Goal: Task Accomplishment & Management: Manage account settings

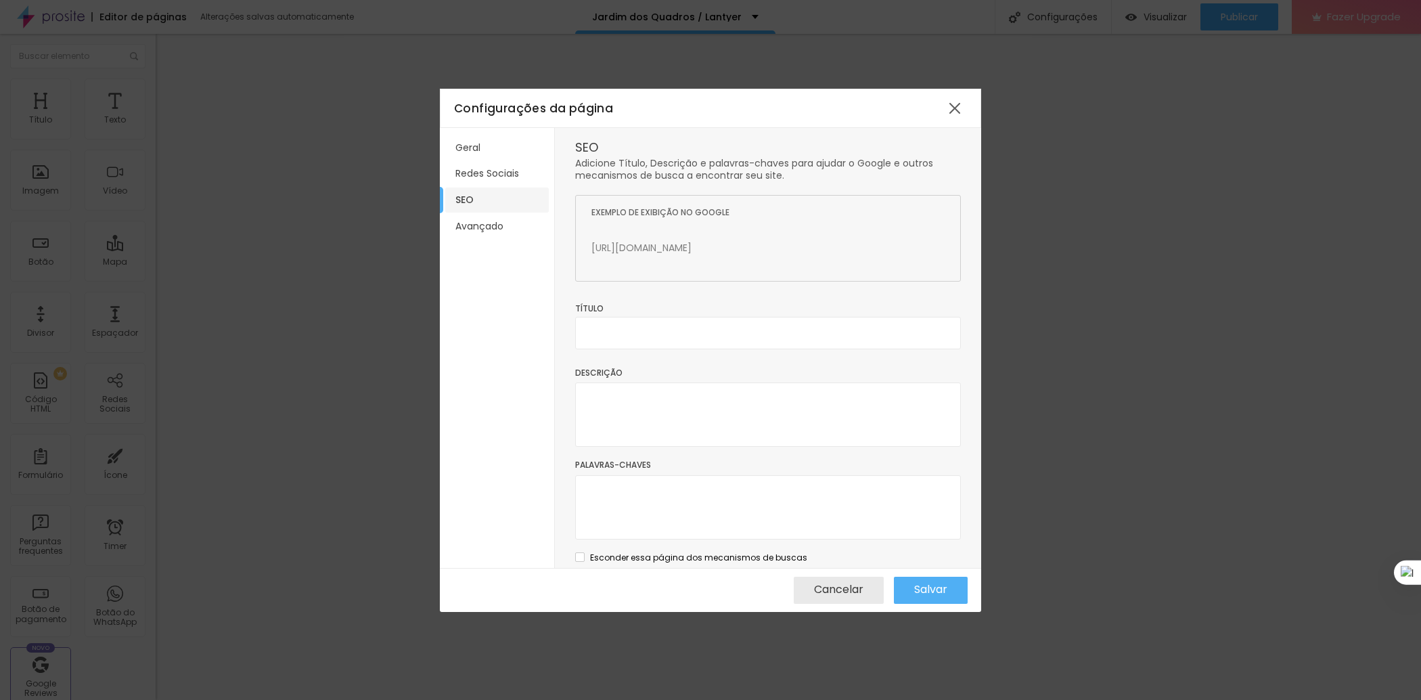
scroll to position [811, 0]
click at [659, 317] on input "text" at bounding box center [768, 333] width 386 height 32
paste input "Jardim dos Quadros Lantyer | Quadros Decorativos e Arte"
type input "Jardim dos Quadros Lantyer | Quadros Decorativos e Arte"
click at [639, 399] on textarea at bounding box center [768, 414] width 386 height 64
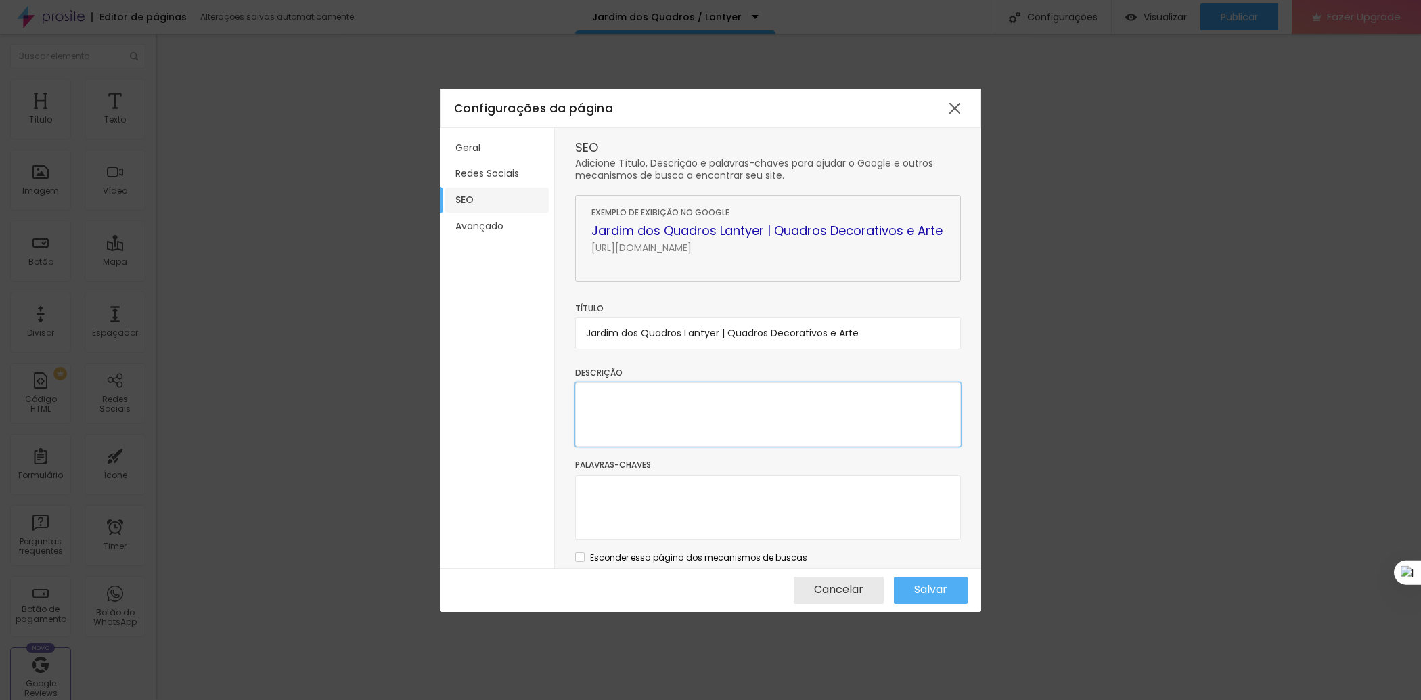
paste textarea "Descubra o Jardim dos Quadros de Waldyr Lantyer: quadros decorativos, arte excl…"
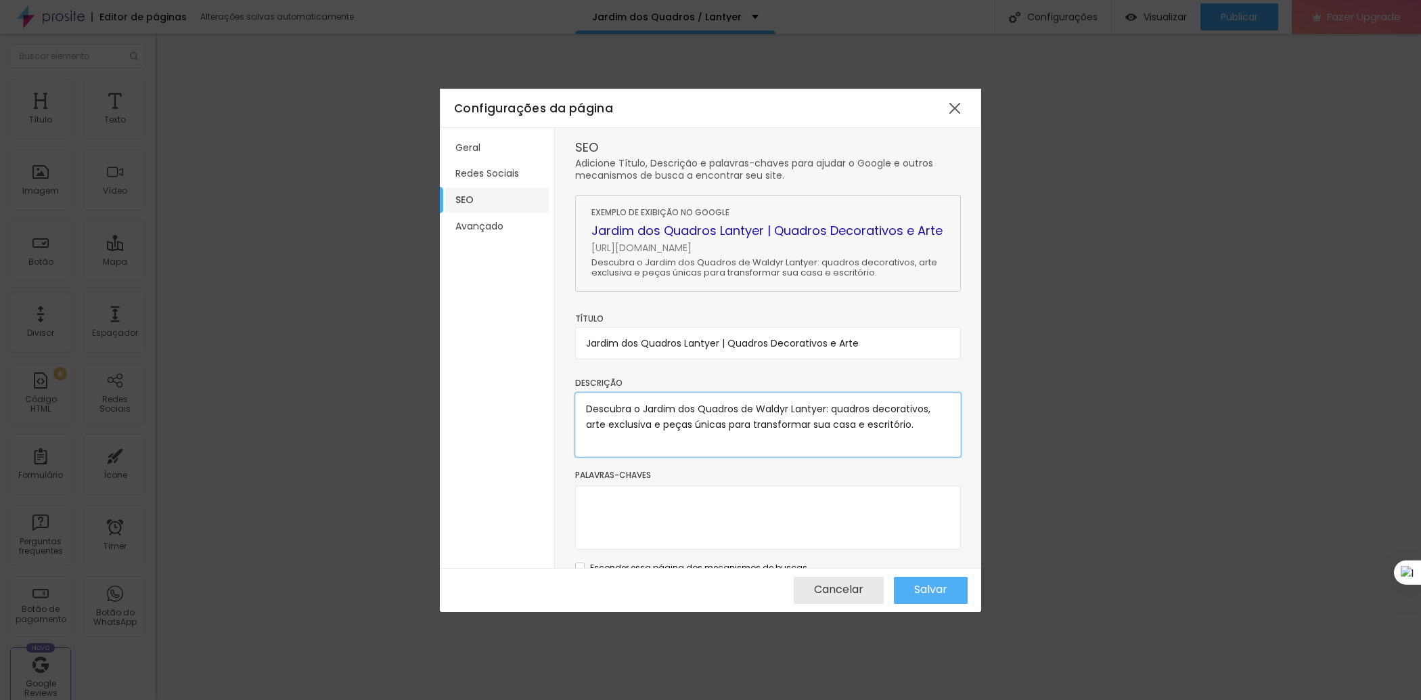
type textarea "Descubra o Jardim dos Quadros de Waldyr Lantyer: quadros decorativos, arte excl…"
click at [761, 510] on textarea at bounding box center [768, 517] width 386 height 64
click at [671, 529] on textarea at bounding box center [768, 517] width 386 height 64
paste textarea "quadros decorativos, quadros modernos, arte exclusiva, quadros para sala, quadr…"
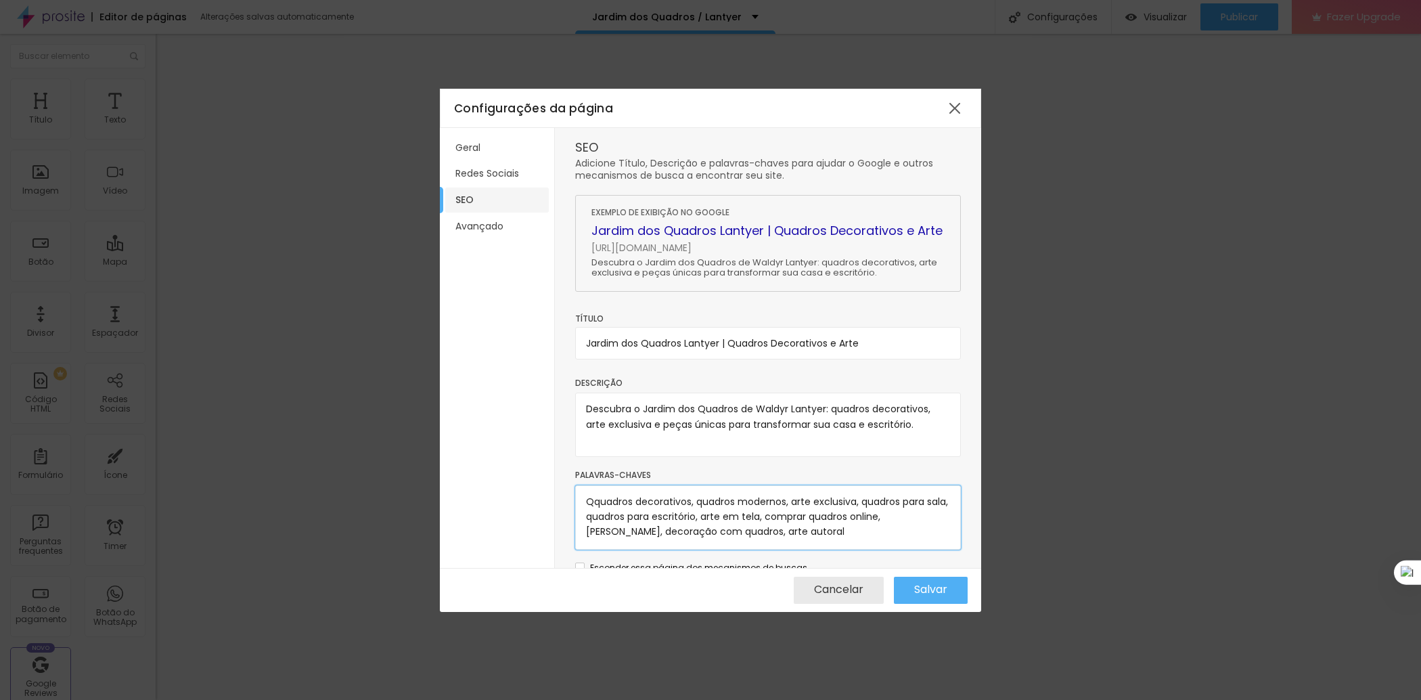
drag, startPoint x: 589, startPoint y: 502, endPoint x: 572, endPoint y: 502, distance: 16.2
click at [599, 502] on textarea "Qquadros decorativos, quadros modernos, arte exclusiva, quadros para sala, quad…" at bounding box center [768, 517] width 386 height 64
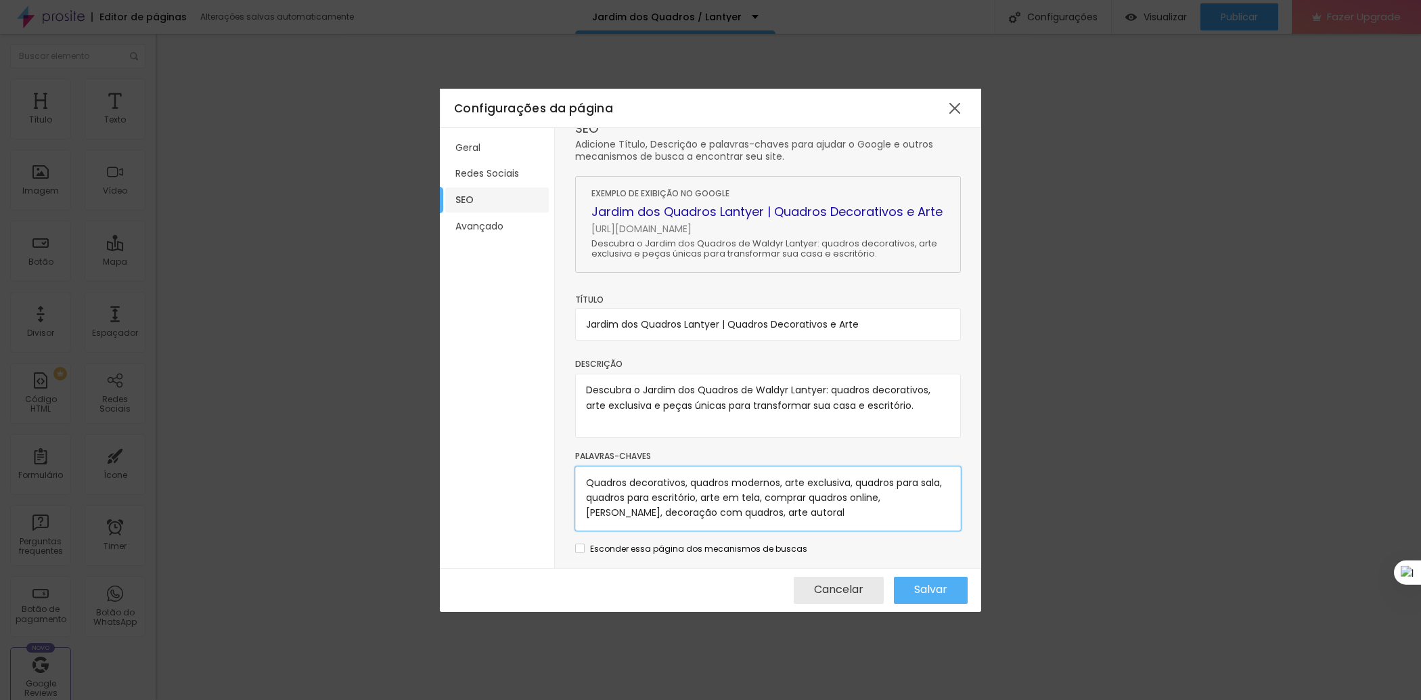
click at [842, 512] on textarea "Quadros decorativos, quadros modernos, arte exclusiva, quadros para sala, quadr…" at bounding box center [768, 498] width 386 height 64
type textarea "Quadros decorativos, quadros modernos, arte exclusiva, quadros para sala, quadr…"
click at [862, 411] on textarea "Descubra o Jardim dos Quadros de Waldyr Lantyer: quadros decorativos, arte excl…" at bounding box center [768, 406] width 386 height 64
click at [497, 236] on li "Avançado" at bounding box center [497, 226] width 104 height 25
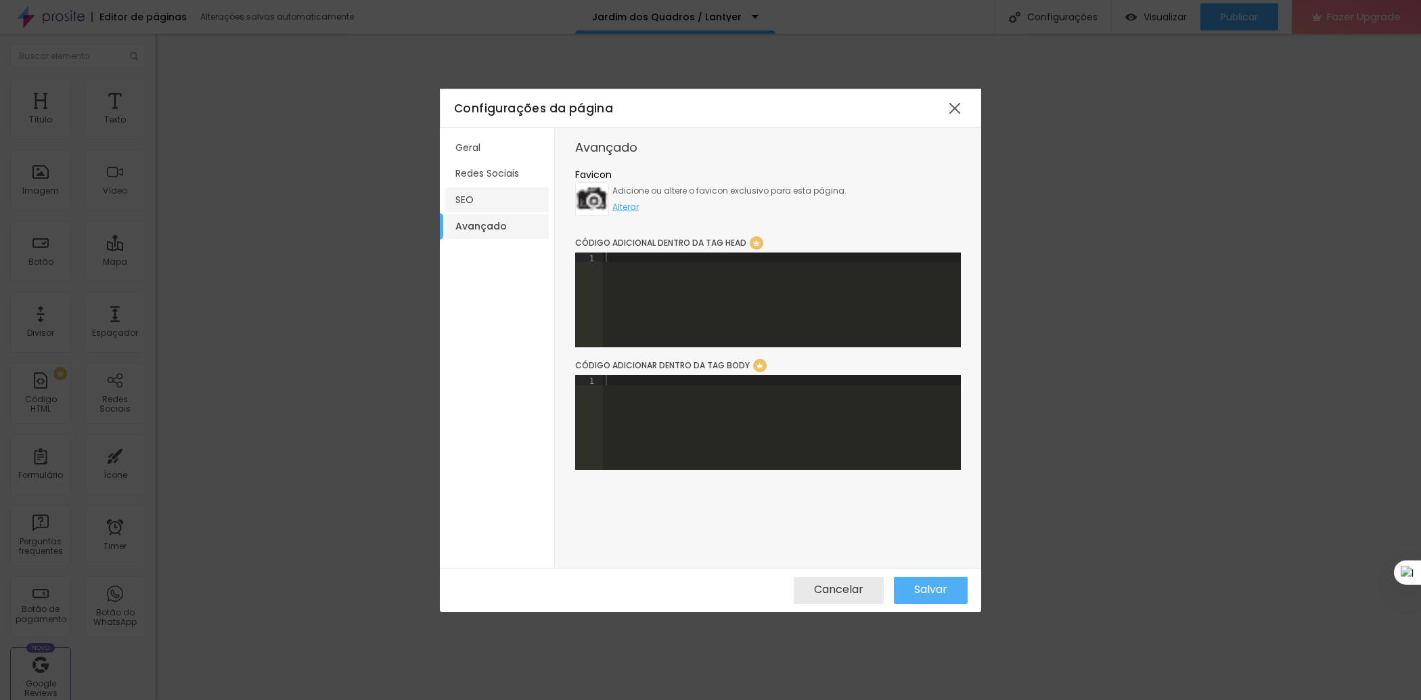
click at [471, 206] on li "SEO" at bounding box center [497, 199] width 104 height 25
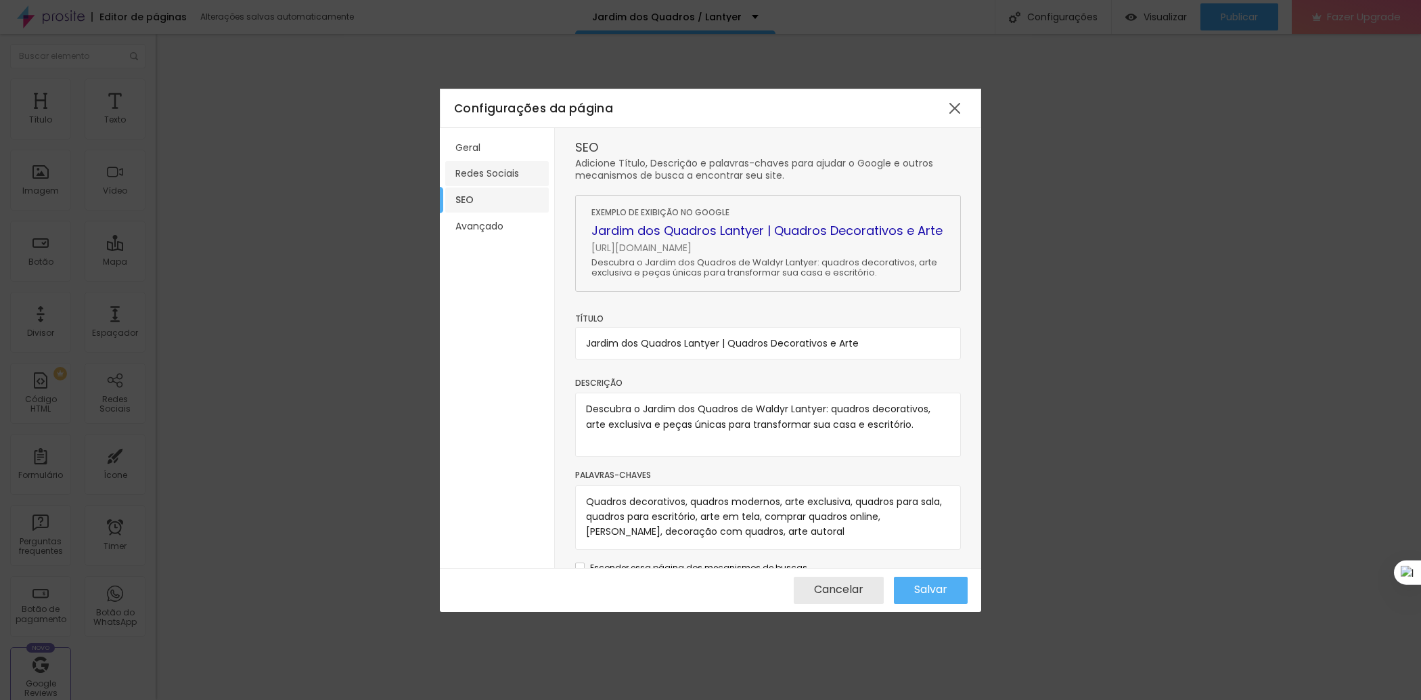
click at [475, 179] on li "Redes Sociais" at bounding box center [497, 173] width 104 height 25
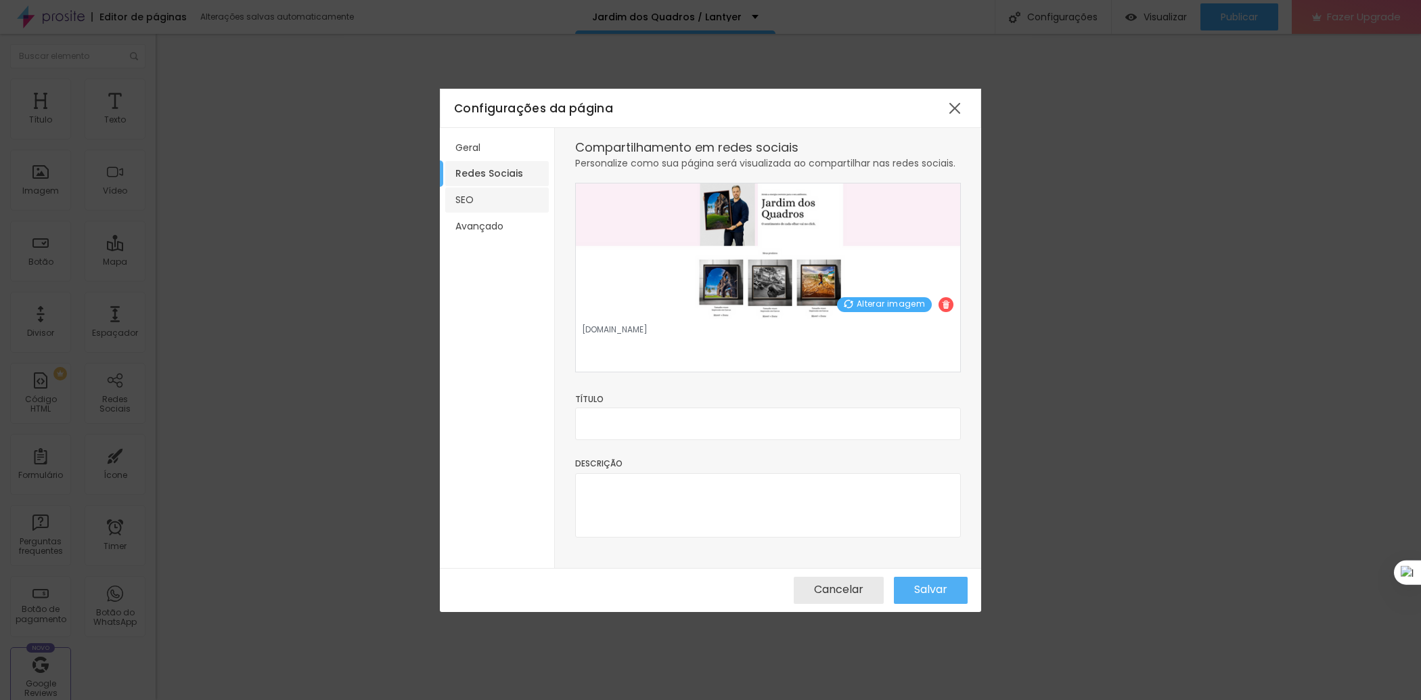
click at [466, 198] on li "SEO" at bounding box center [497, 199] width 104 height 25
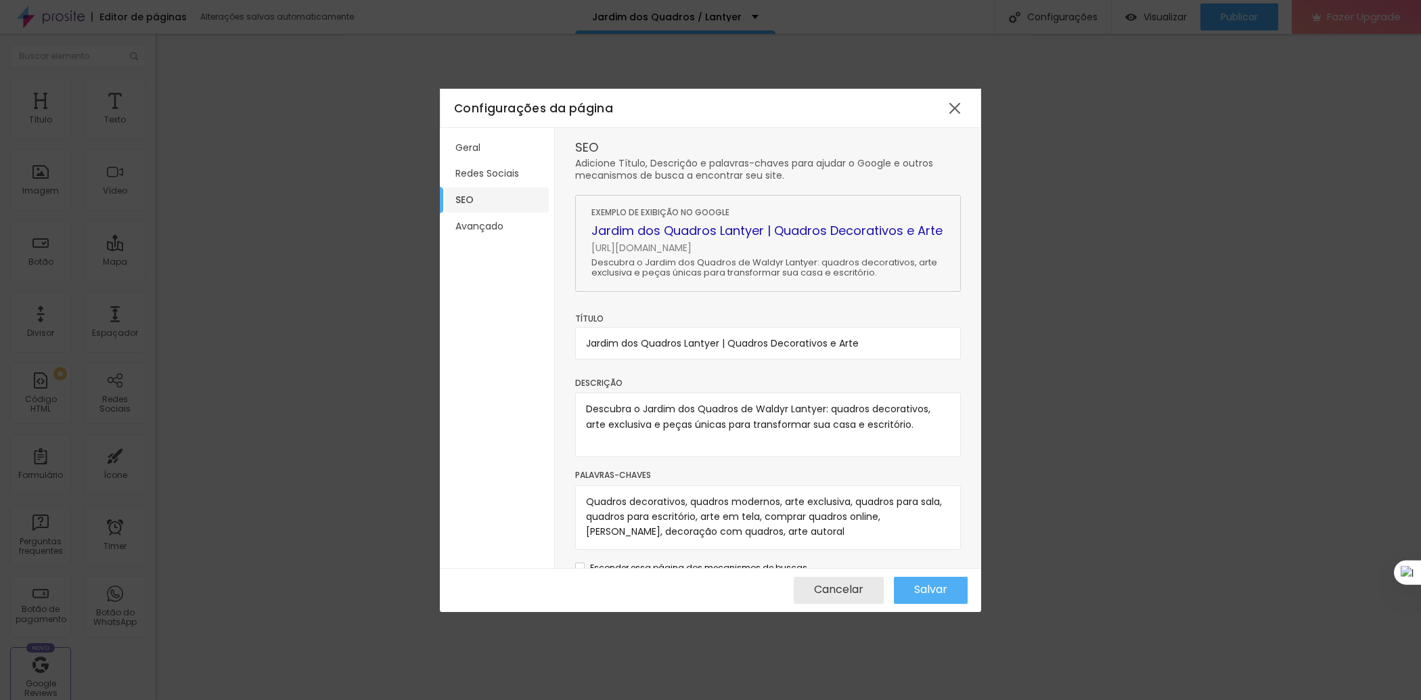
scroll to position [19, 0]
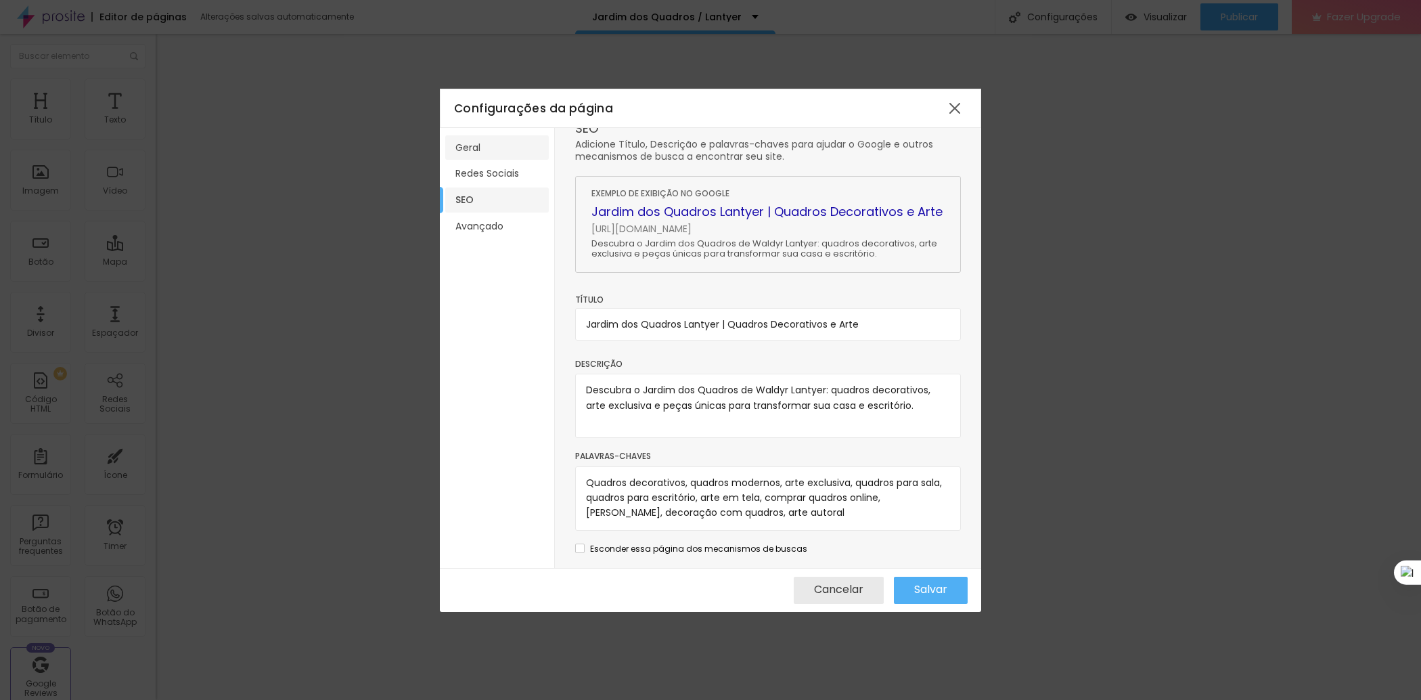
click at [483, 156] on li "Geral" at bounding box center [497, 147] width 104 height 25
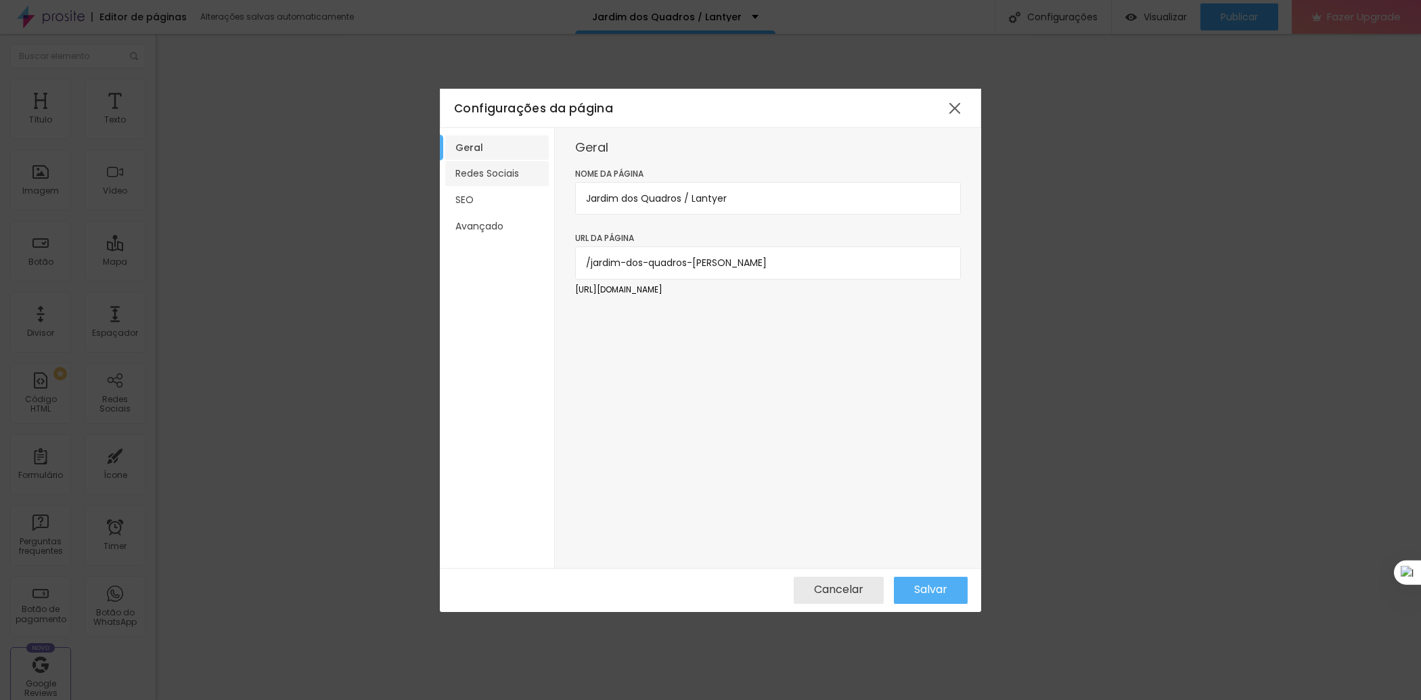
click at [483, 167] on li "Redes Sociais" at bounding box center [497, 173] width 104 height 25
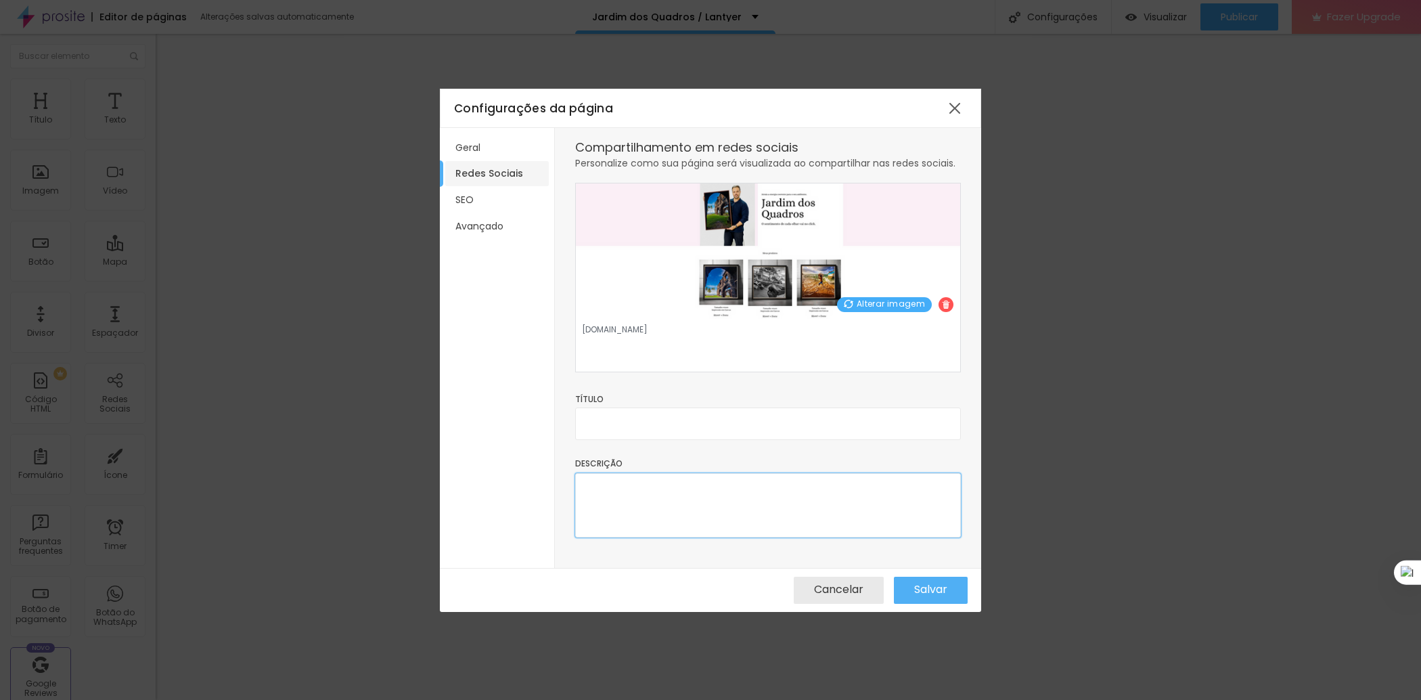
click at [635, 497] on textarea at bounding box center [768, 505] width 386 height 64
paste textarea "Quadros exclusivos de Waldyr Lantyer inspirados em [GEOGRAPHIC_DATA], [GEOGRAPH…"
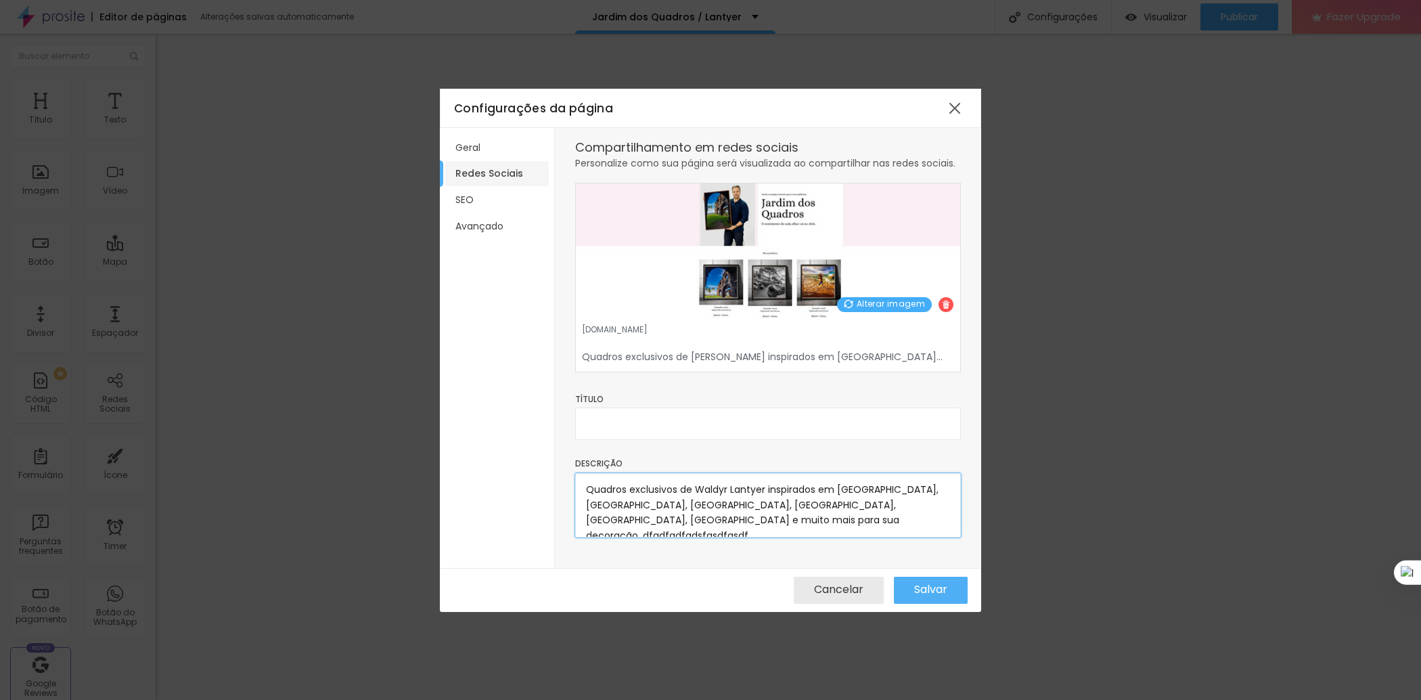
click at [660, 519] on textarea "Quadros exclusivos de Waldyr Lantyer inspirados em [GEOGRAPHIC_DATA], [GEOGRAPH…" at bounding box center [768, 505] width 386 height 64
click at [659, 519] on textarea "Quadros exclusivos de Waldyr Lantyer inspirados em [GEOGRAPHIC_DATA], [GEOGRAPH…" at bounding box center [768, 505] width 386 height 64
click at [671, 497] on textarea "Quadros exclusivos de Waldyr Lantyer inspirados em [GEOGRAPHIC_DATA], [GEOGRAPH…" at bounding box center [768, 505] width 386 height 64
paste textarea "O Jardim dos Quadros Lantyer é um espaço dedicado à arte que conecta pessoas a …"
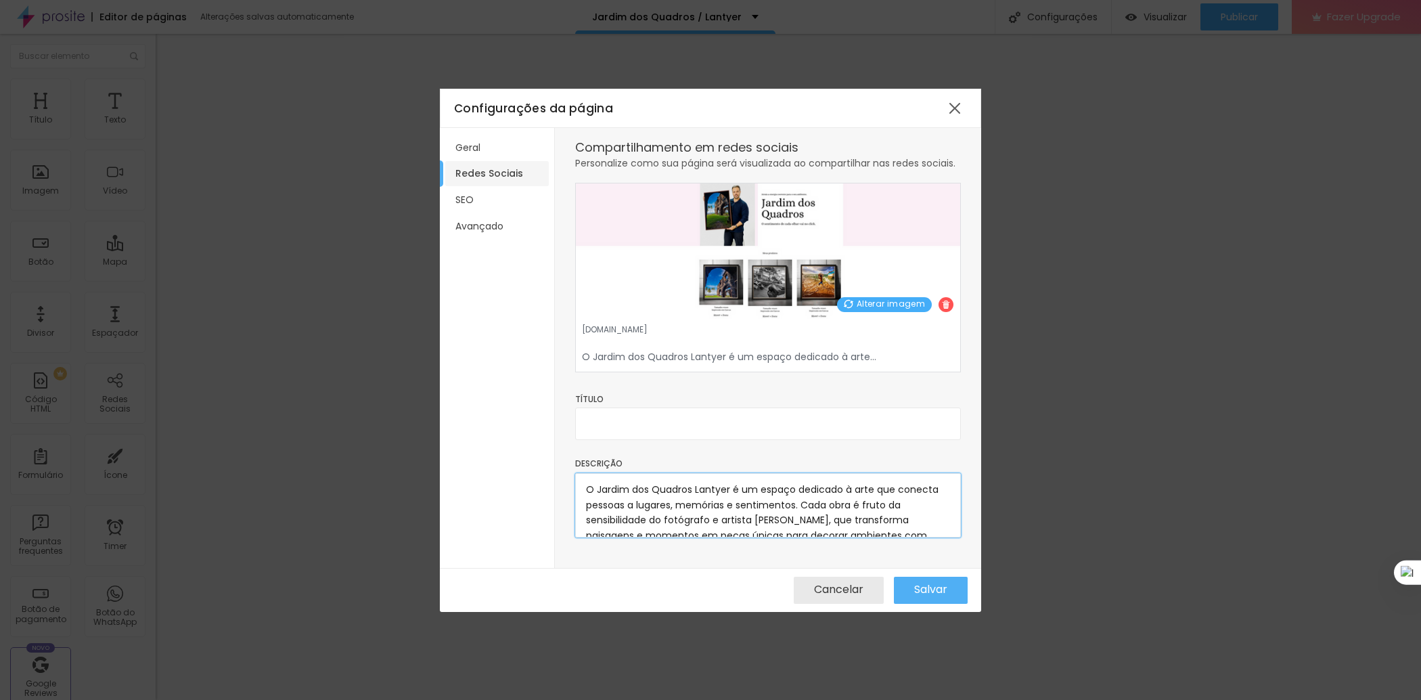
type textarea "O Jardim dos Quadros Lantyer é um espaço dedicado à arte que conecta pessoas a …"
click at [681, 414] on input "text" at bounding box center [768, 423] width 386 height 32
click at [680, 418] on input "text" at bounding box center [768, 423] width 386 height 32
click at [635, 416] on input "text" at bounding box center [768, 423] width 386 height 32
paste input "Jardim dos Quadros Lantyer | Quadros Decorativos e Arte"
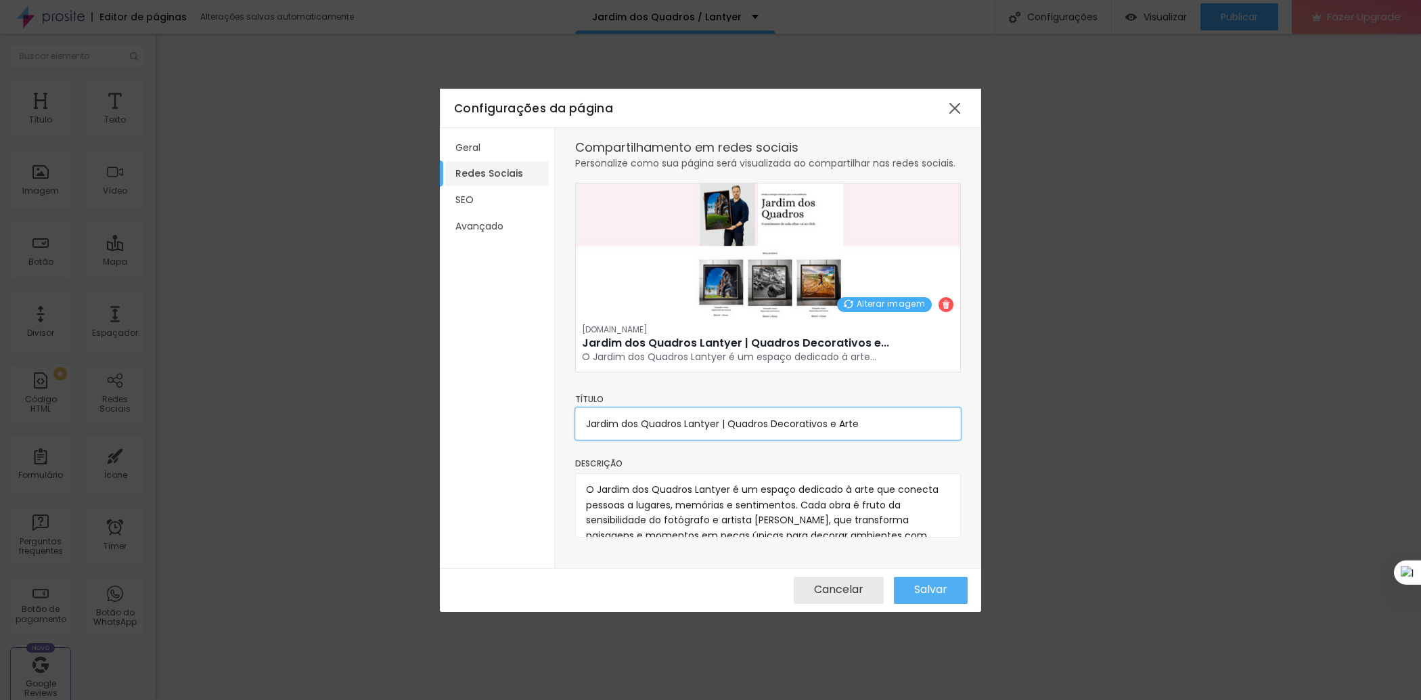
type input "Jardim dos Quadros Lantyer | Quadros Decorativos e Arte"
click at [625, 497] on textarea "O Jardim dos Quadros Lantyer é um espaço dedicado à arte que conecta pessoas a …" at bounding box center [768, 505] width 386 height 64
click at [464, 192] on li "SEO" at bounding box center [497, 199] width 104 height 25
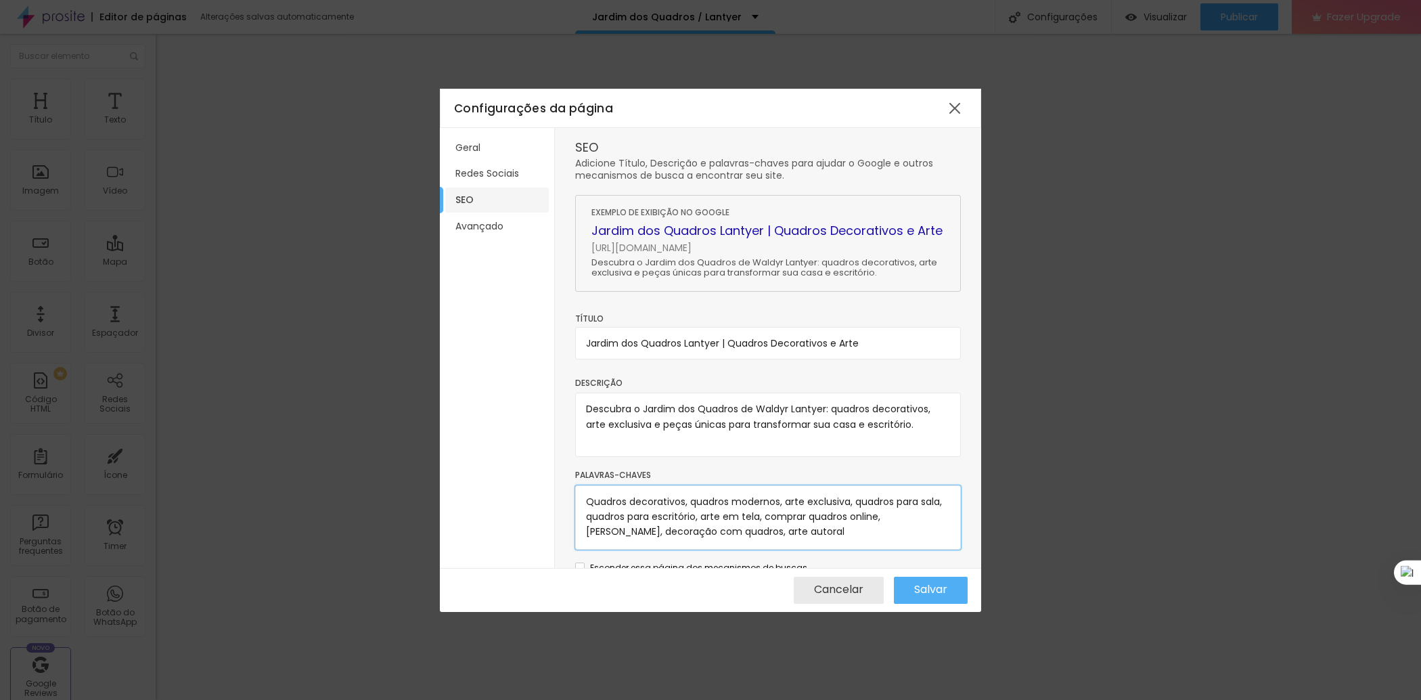
click at [646, 530] on textarea "Quadros decorativos, quadros modernos, arte exclusiva, quadros para sala, quadr…" at bounding box center [768, 517] width 386 height 64
paste textarea "O Jardim dos Quadros Lantyer é um espaço dedicado à arte que conecta pessoas a …"
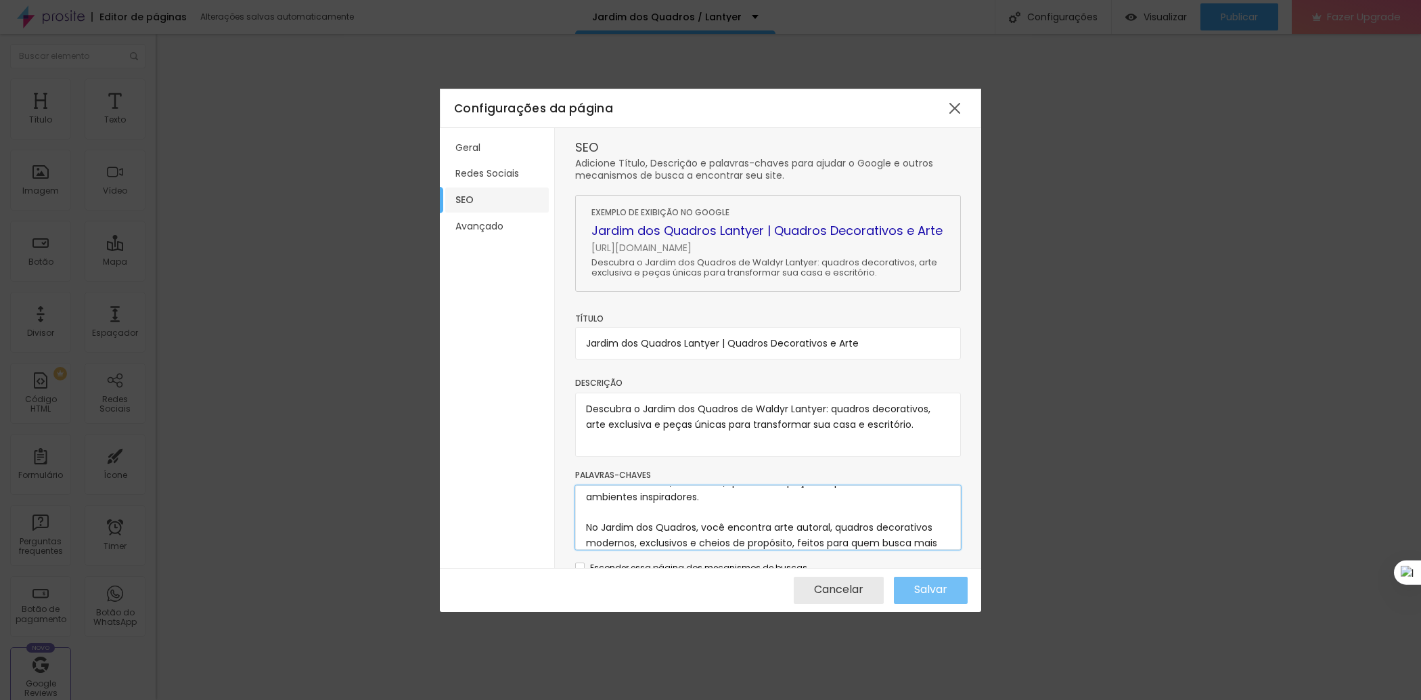
type textarea "O Jardim dos Quadros Lantyer é um espaço dedicado à arte que conecta pessoas a …"
click at [920, 590] on span "Salvar" at bounding box center [930, 589] width 33 height 12
click at [501, 183] on li "Redes Sociais" at bounding box center [497, 173] width 104 height 25
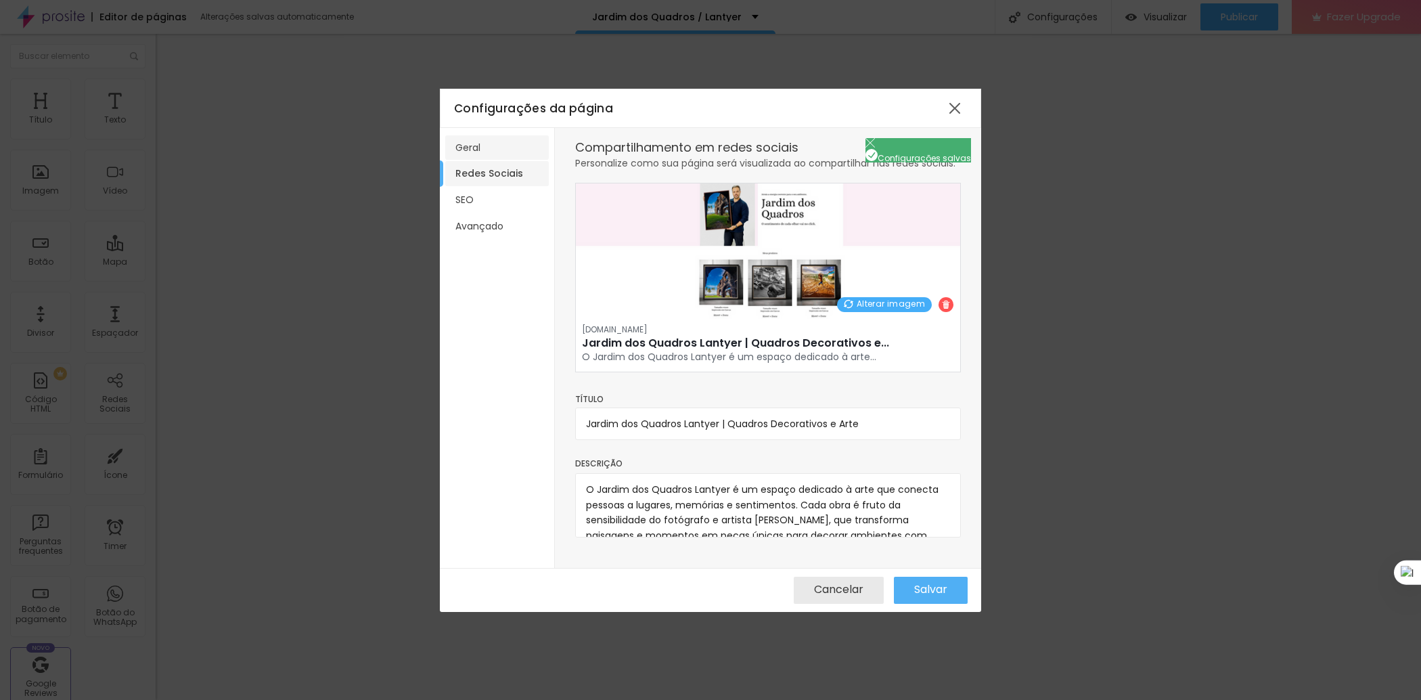
click at [469, 145] on li "Geral" at bounding box center [497, 147] width 104 height 25
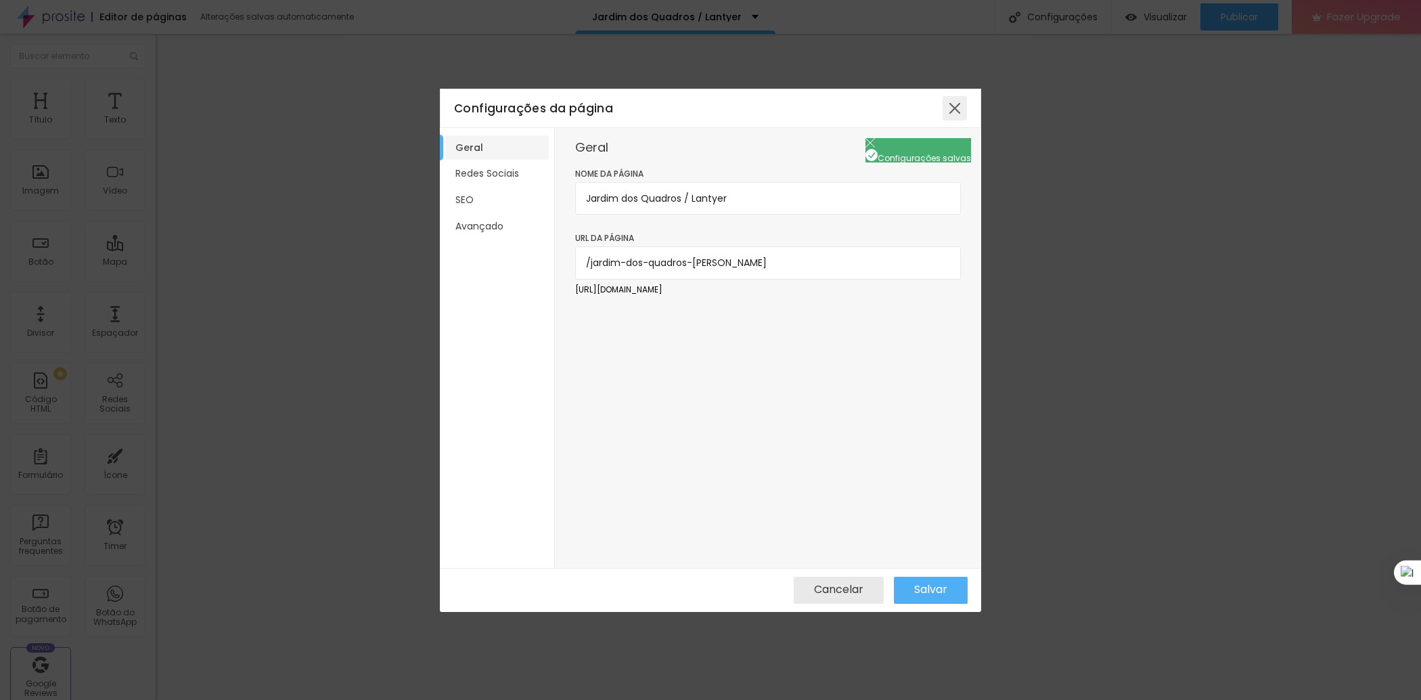
click at [958, 104] on div at bounding box center [955, 108] width 24 height 24
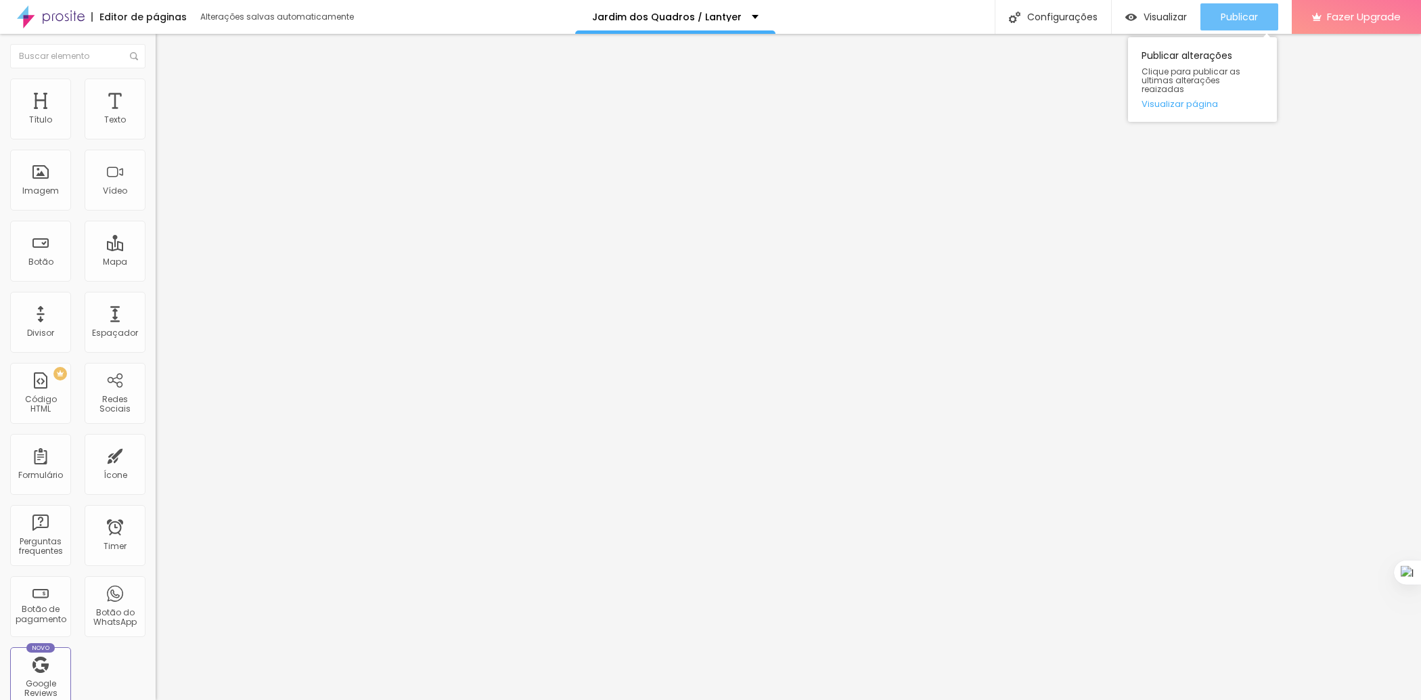
click at [1215, 16] on button "Publicar" at bounding box center [1239, 16] width 78 height 27
click at [1163, 14] on span "Visualizar" at bounding box center [1165, 17] width 43 height 11
drag, startPoint x: 107, startPoint y: 98, endPoint x: 1140, endPoint y: 1, distance: 1037.8
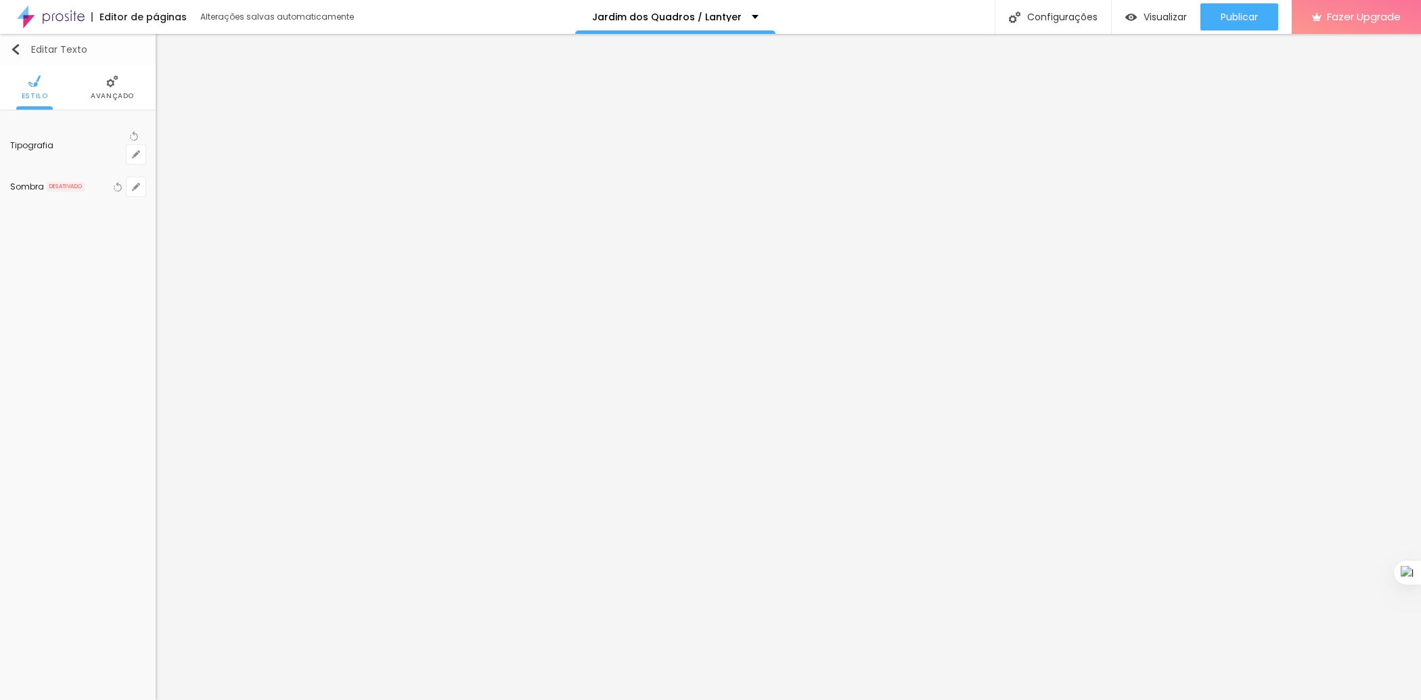
click at [6, 45] on button "Editar Texto" at bounding box center [78, 49] width 156 height 31
click at [26, 43] on button "Editar Texto" at bounding box center [78, 49] width 156 height 31
click at [43, 150] on input "Click me" at bounding box center [77, 152] width 135 height 22
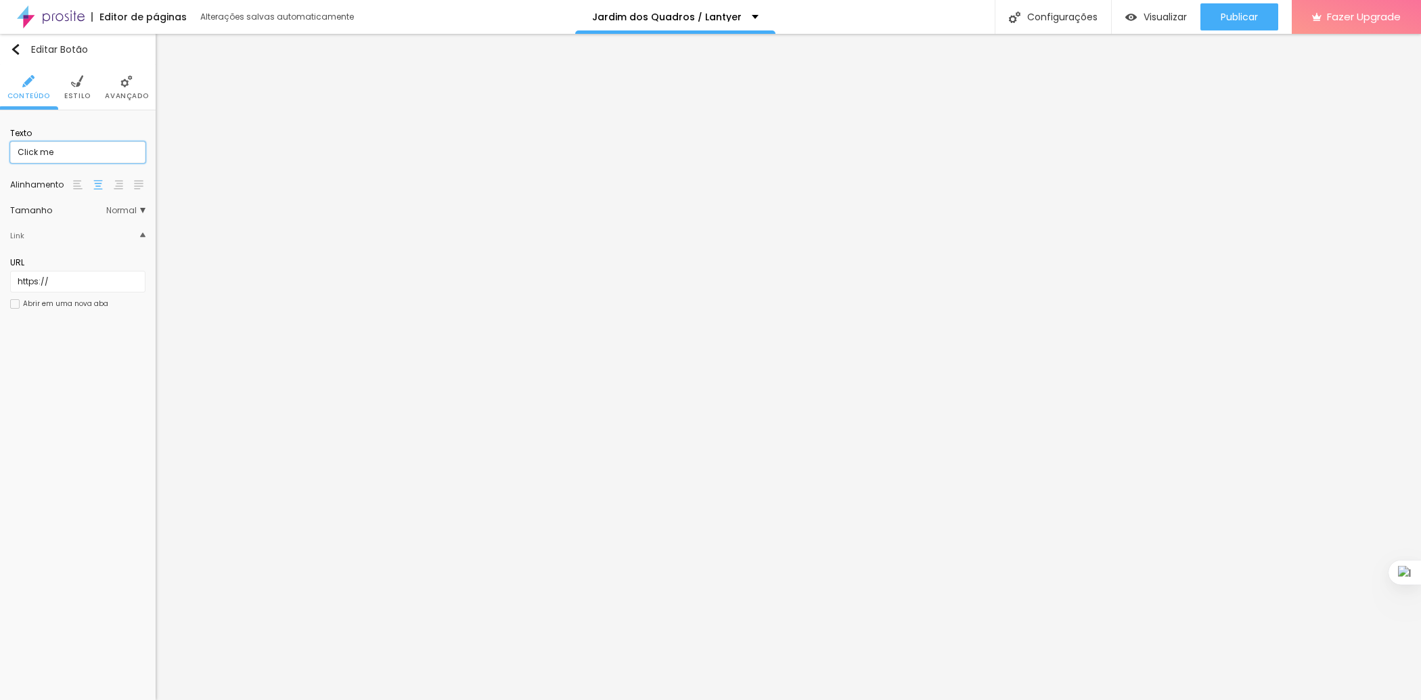
paste input "Peça seu Orçamento Personalizado"
type input "Peça seu Orçamento Personalizado"
click at [134, 152] on icon "button" at bounding box center [135, 154] width 5 height 5
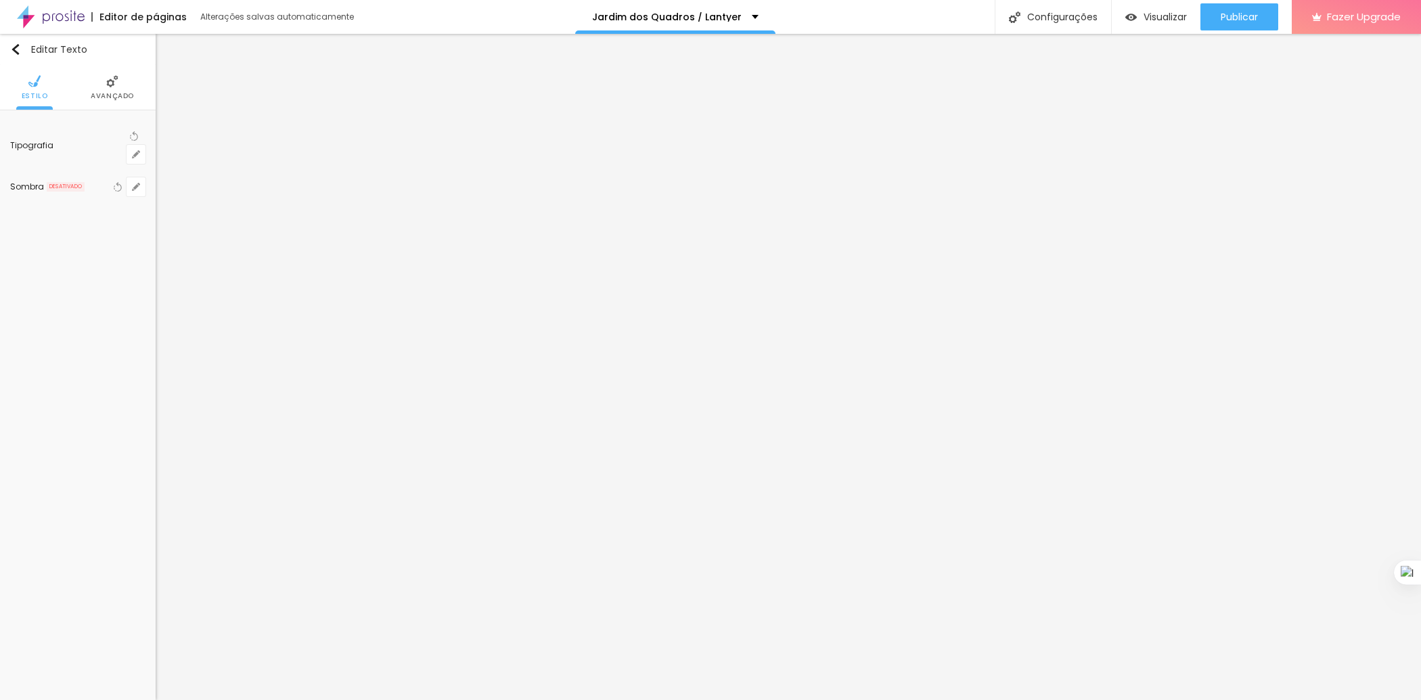
type input "1"
type input "19"
type input "1"
type input "51"
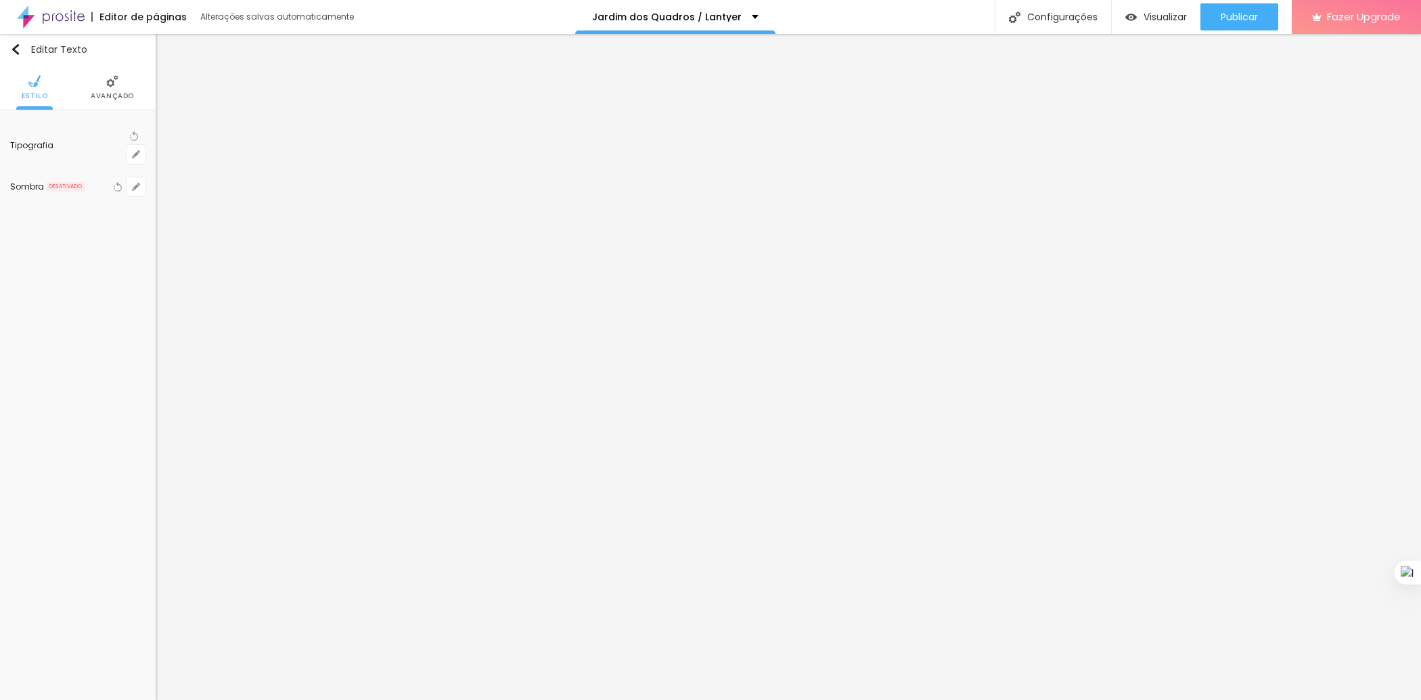
type input "51"
type input "1"
type input "56"
type input "1"
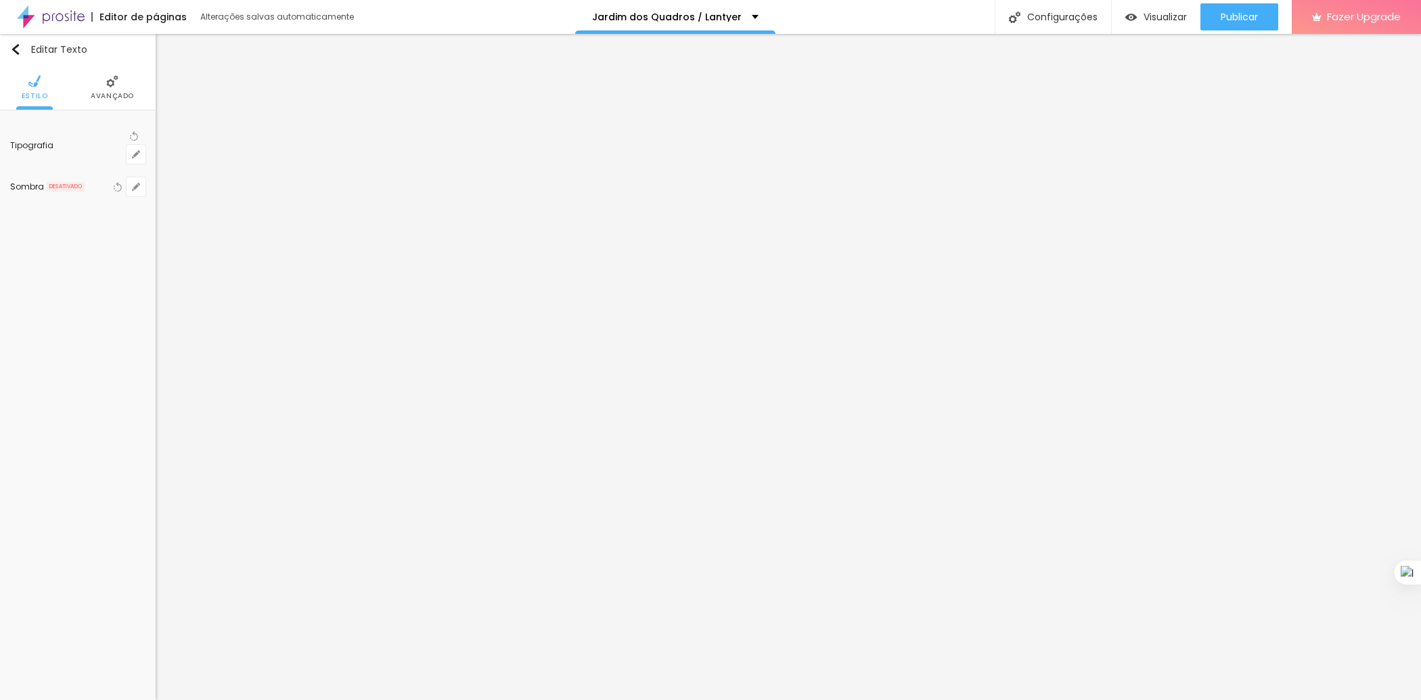
type input "58"
type input "1"
type input "59"
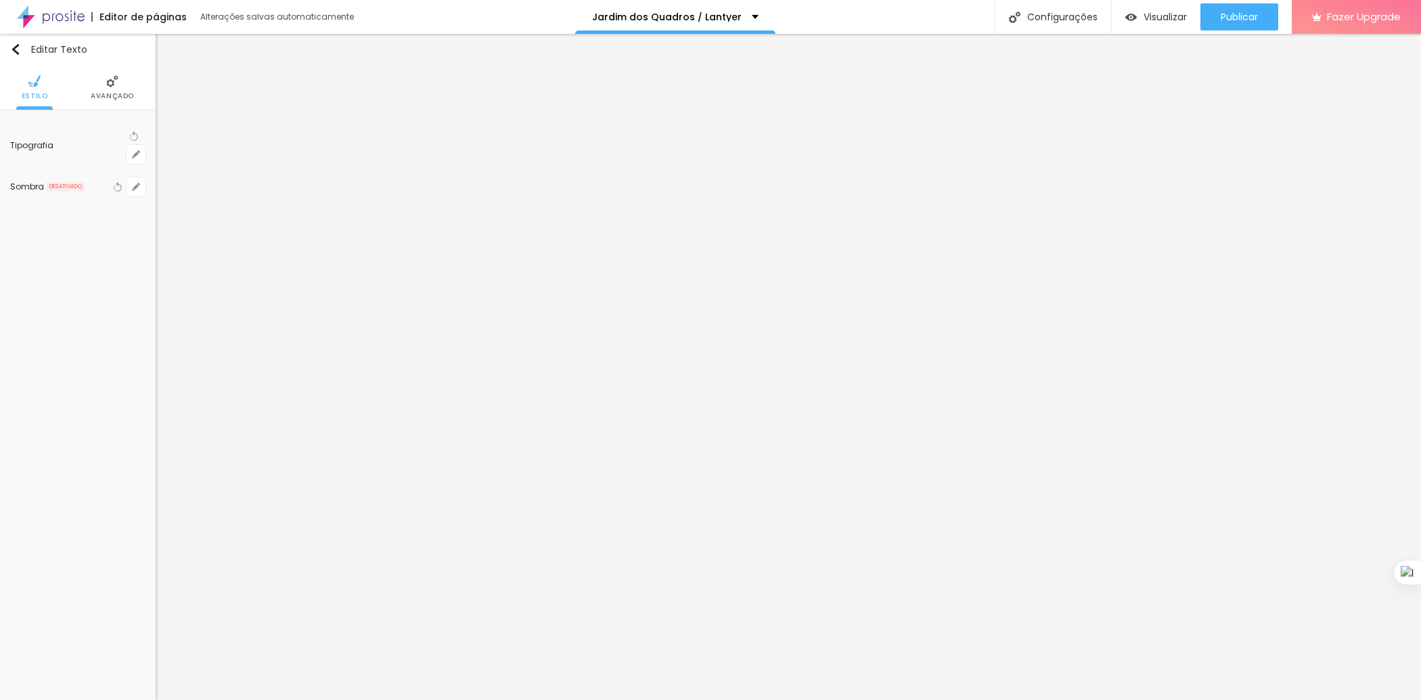
type input "1"
type input "58"
type input "1"
type input "53"
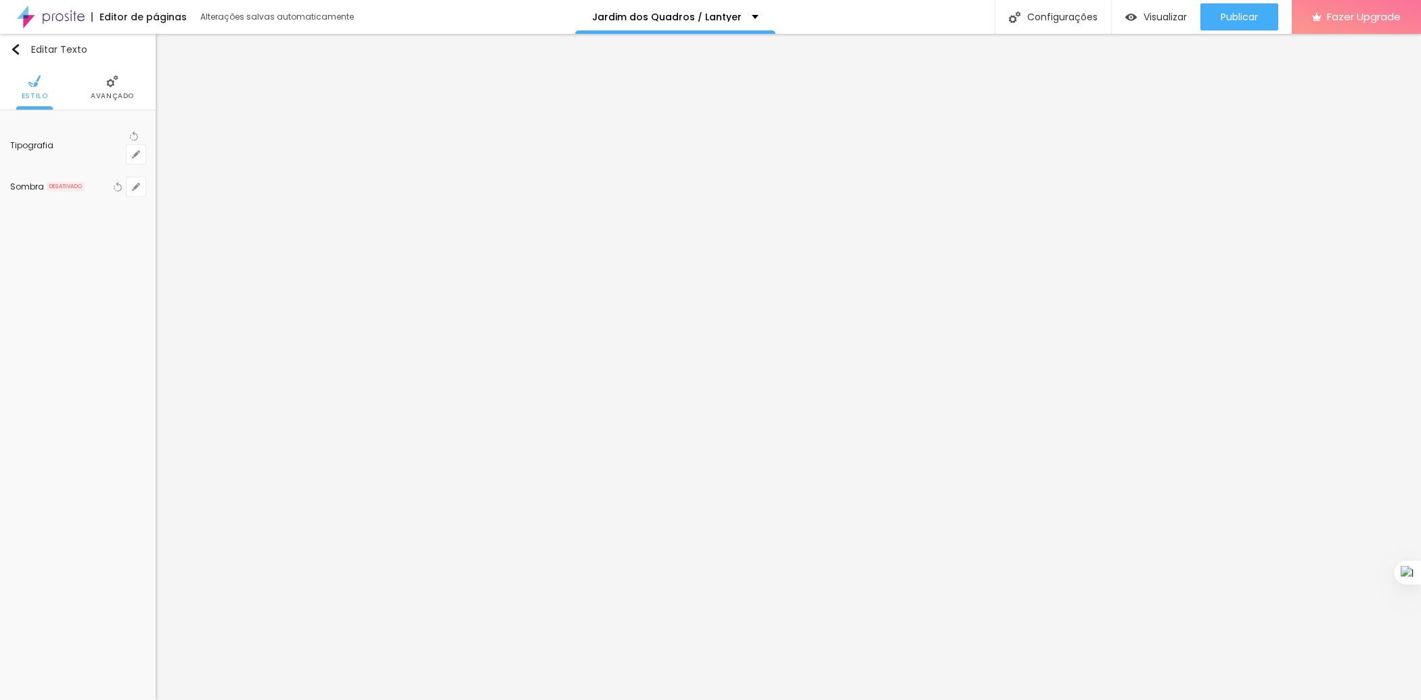
type input "53"
type input "1"
type input "46"
type input "1"
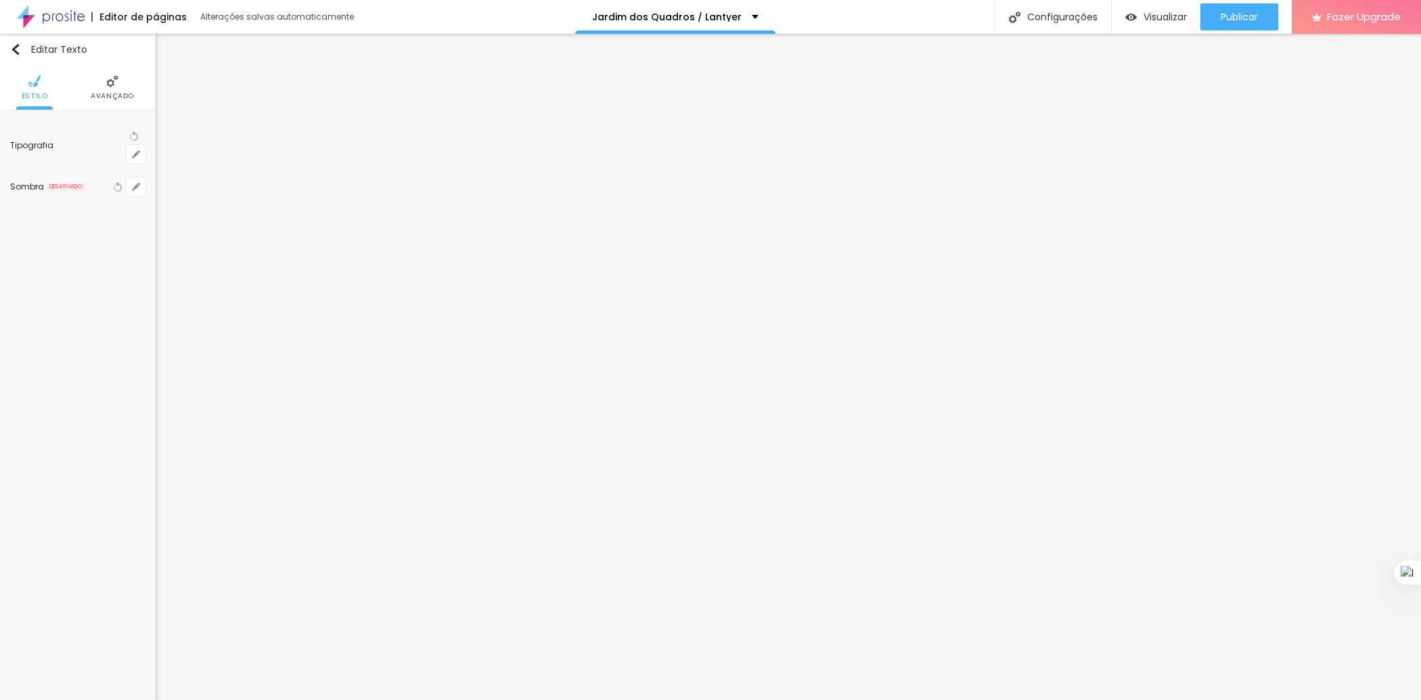
type input "43"
type input "1"
type input "42"
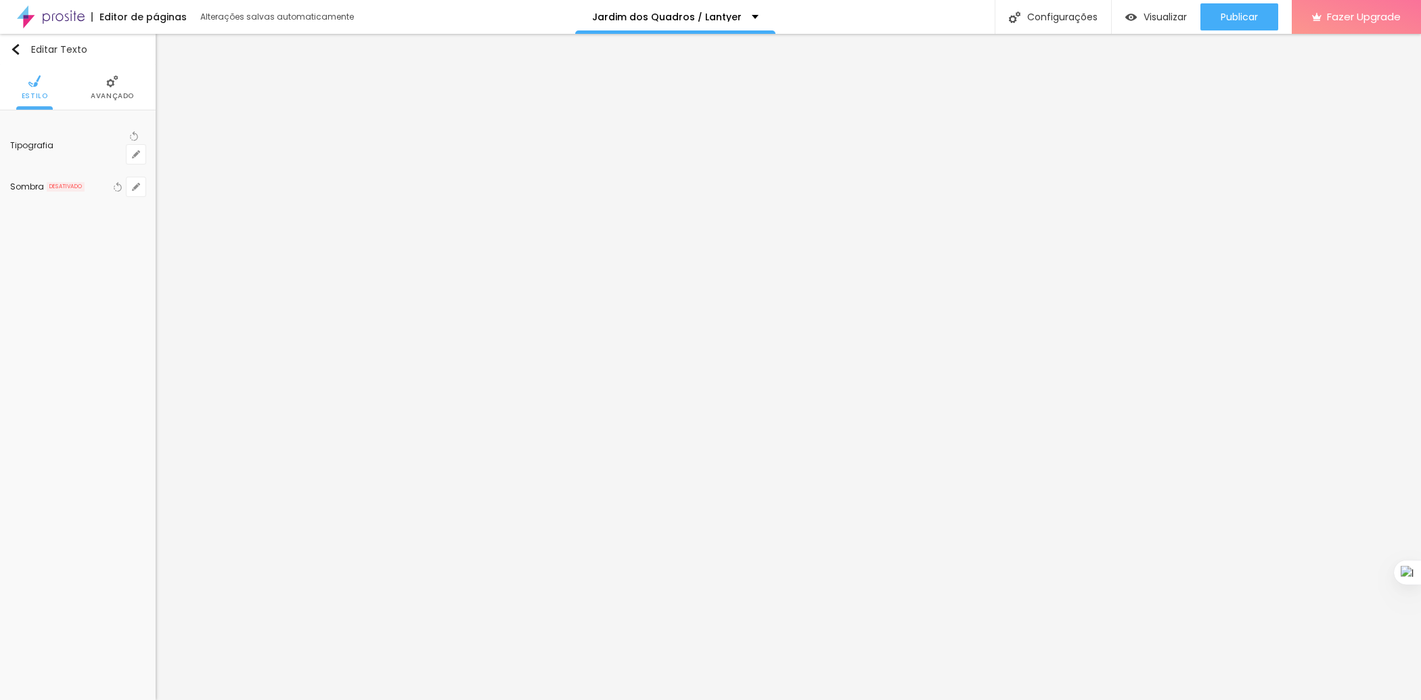
type input "1"
type input "41"
type input "1"
type input "42"
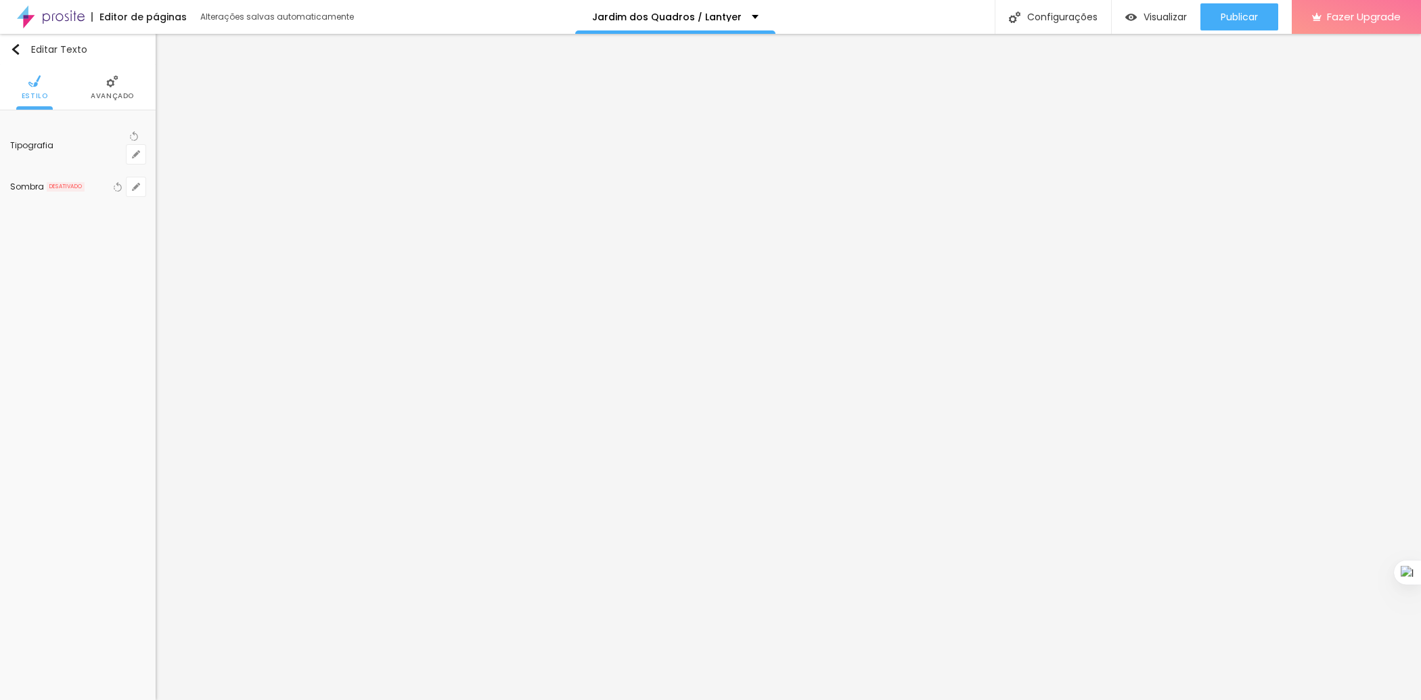
type input "42"
type input "1"
type input "43"
type input "1"
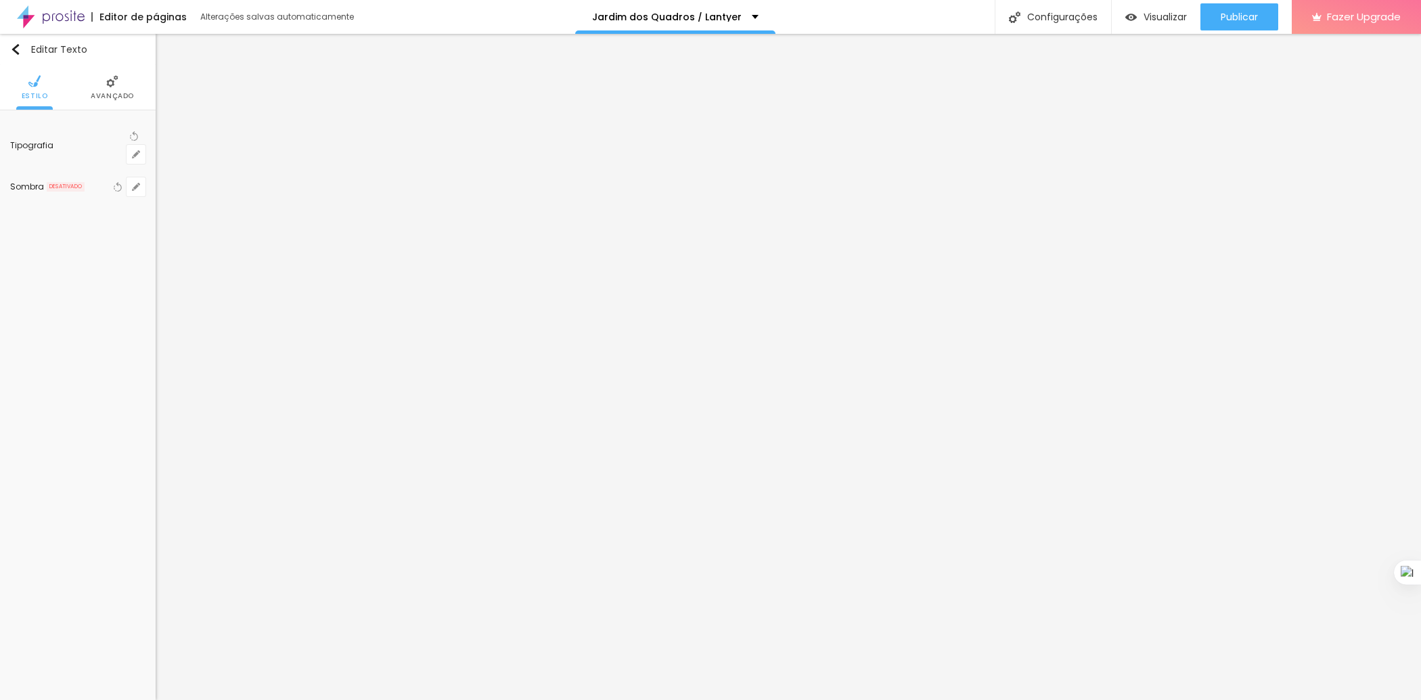
type input "44"
type input "1"
type input "45"
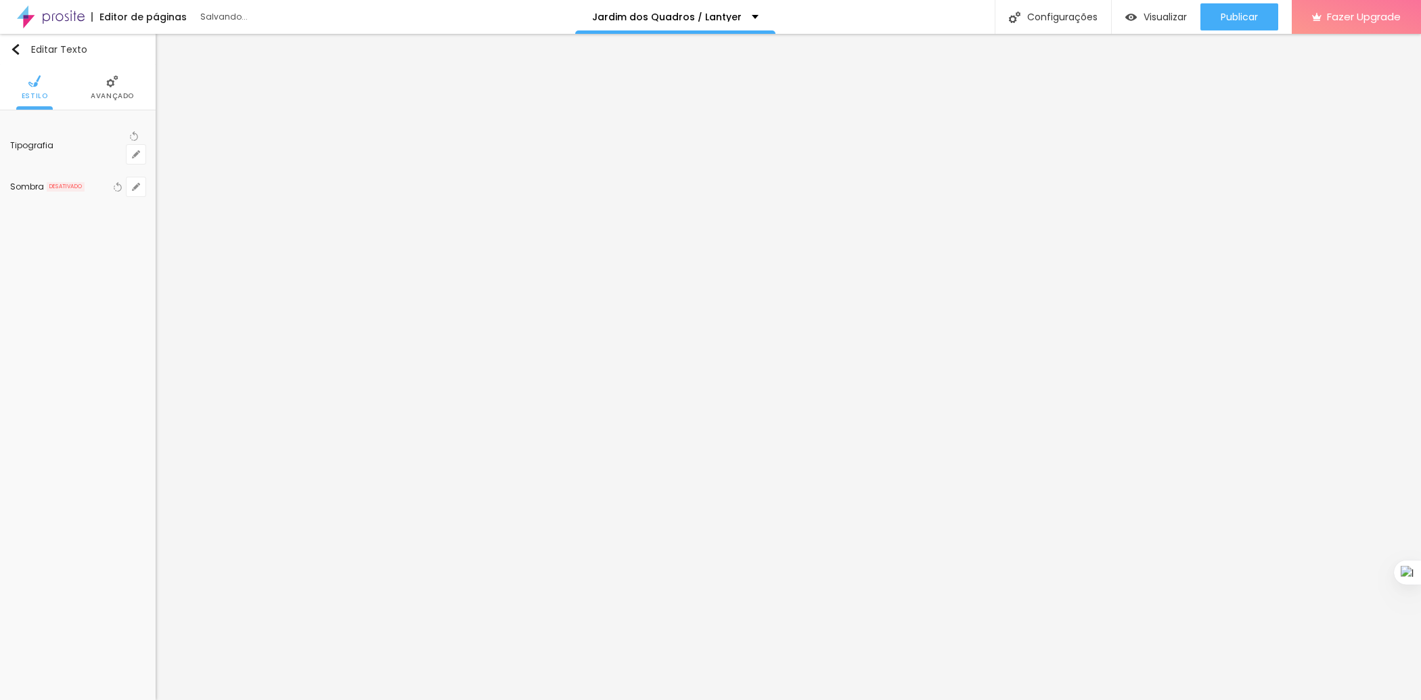
type input "1"
type input "44"
type input "1"
drag, startPoint x: 185, startPoint y: 225, endPoint x: 212, endPoint y: 223, distance: 27.2
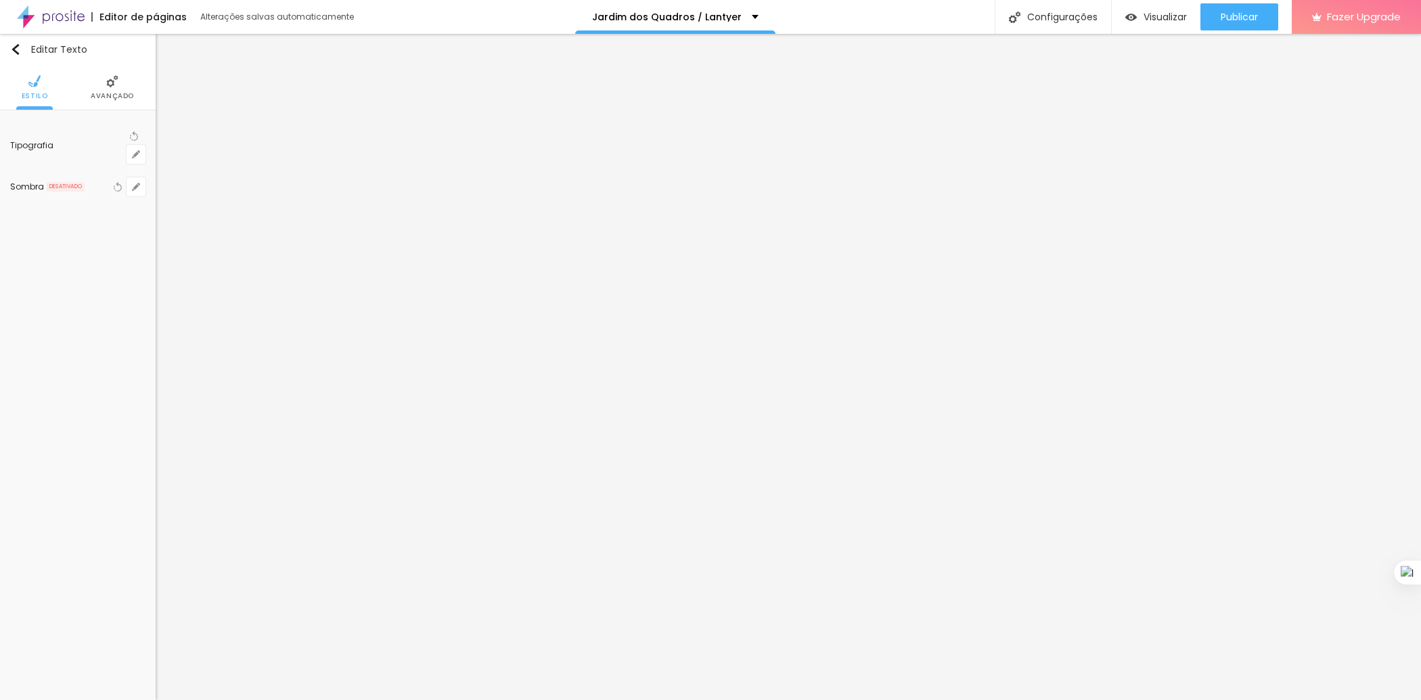
type input "44"
click at [782, 699] on div at bounding box center [710, 700] width 1421 height 0
click at [102, 156] on input "Peça seu Orçamento Personalizado" at bounding box center [77, 152] width 135 height 22
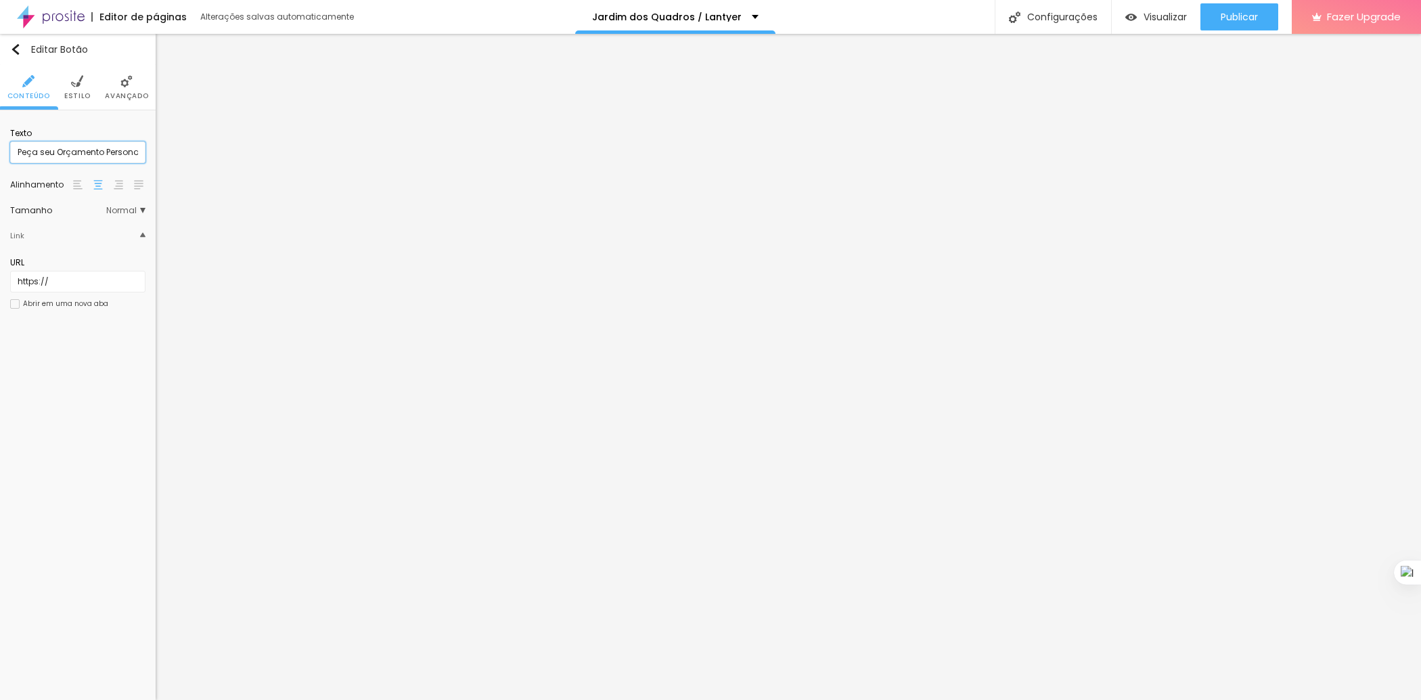
click at [102, 156] on input "Peça seu Orçamento Personalizado" at bounding box center [77, 152] width 135 height 22
paste input "Quero Meu Quadro Sob Medida"
type input "Quero Meu Quadro Sob Medida"
click at [63, 271] on input "https://" at bounding box center [77, 282] width 135 height 22
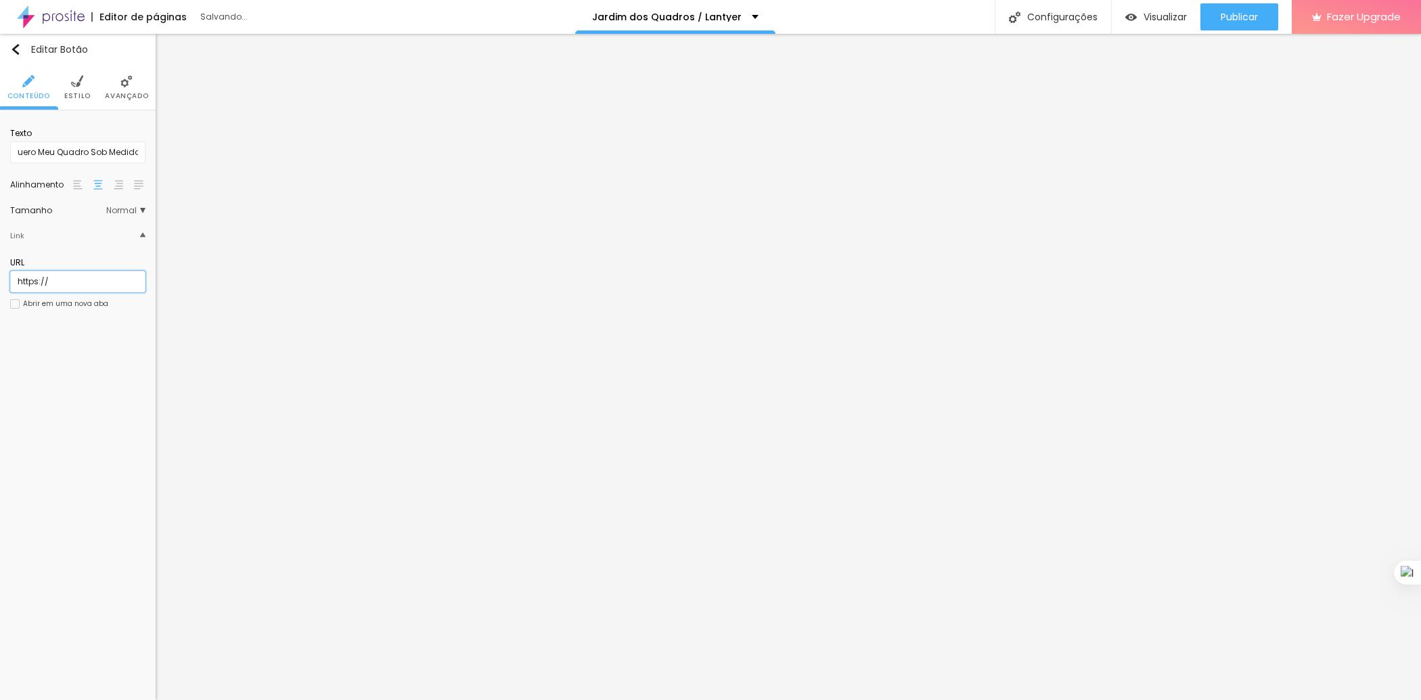
scroll to position [0, 0]
type input "[URL][DOMAIN_NAME][PHONE_NUMBER]"
click at [72, 302] on div "Abrir em uma nova aba" at bounding box center [65, 303] width 85 height 7
click at [1251, 23] on div "Publicar" at bounding box center [1239, 16] width 37 height 27
click at [1158, 16] on span "Visualizar" at bounding box center [1165, 17] width 43 height 11
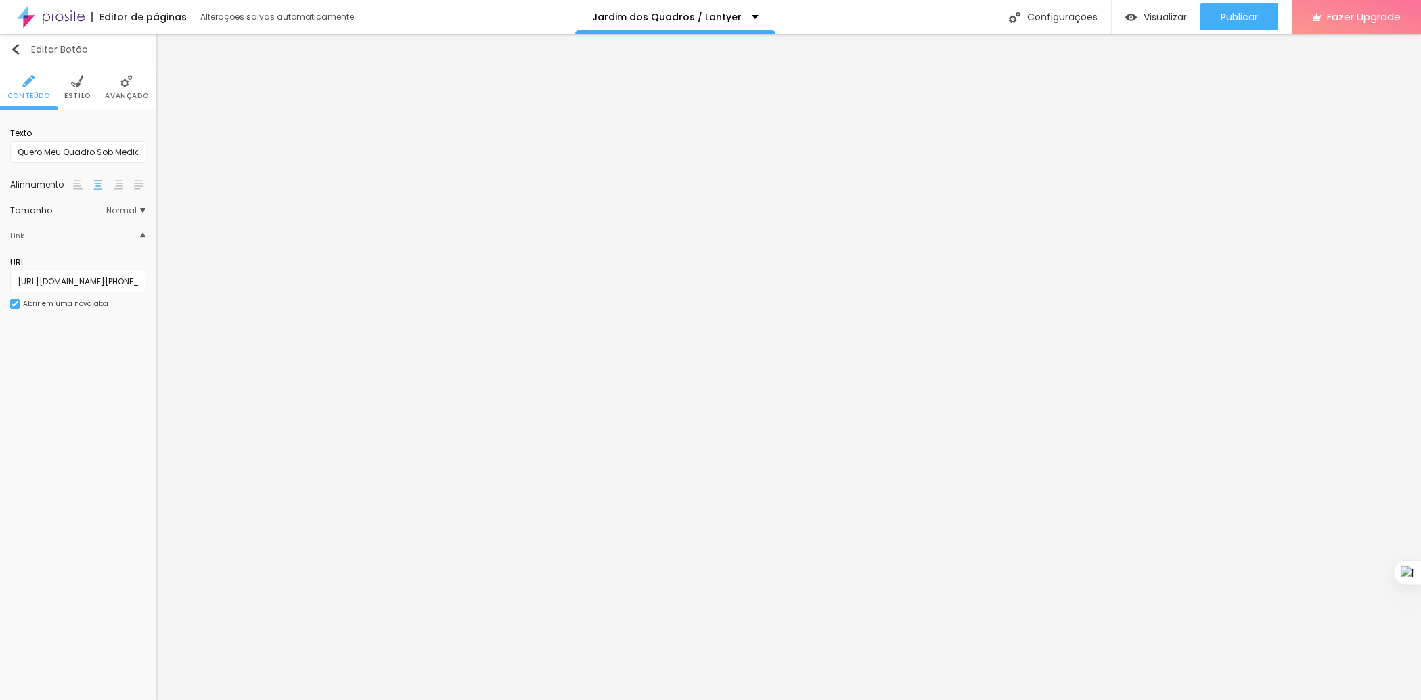
click at [17, 51] on img "button" at bounding box center [15, 49] width 11 height 11
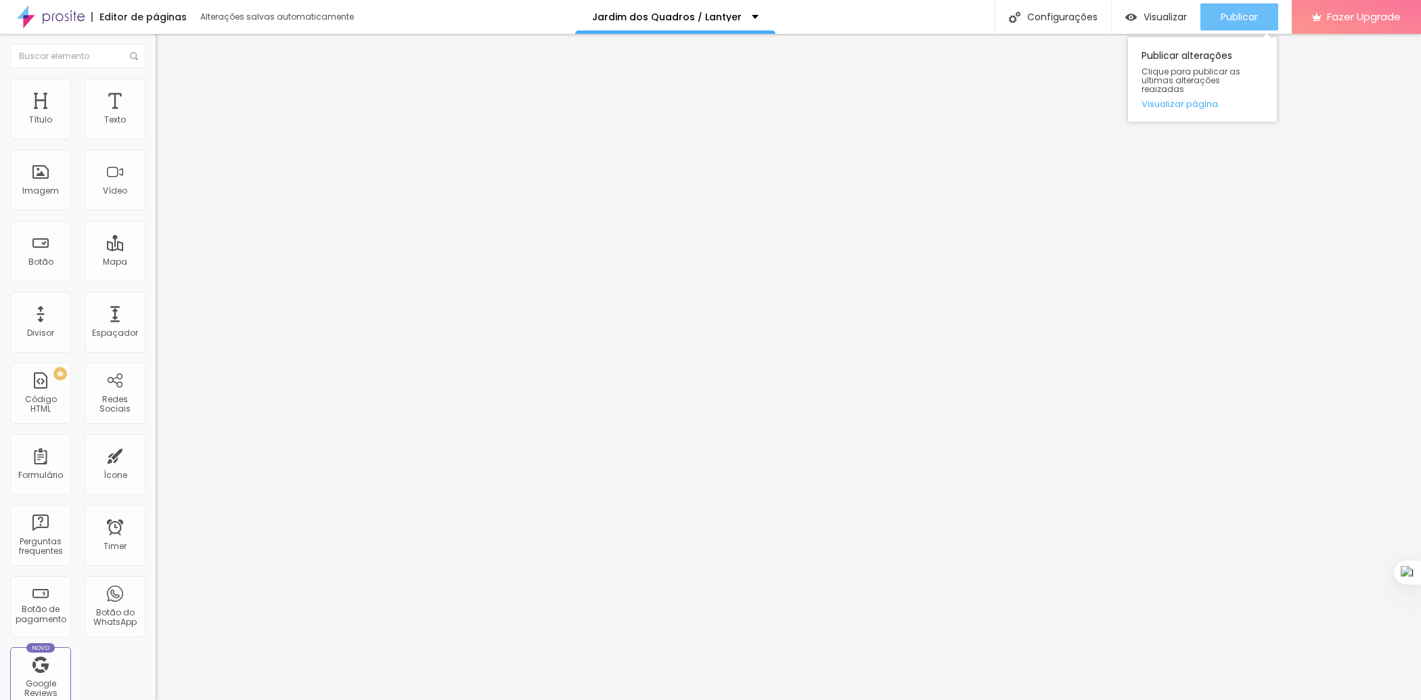
click at [1232, 26] on div "Publicar" at bounding box center [1239, 16] width 37 height 27
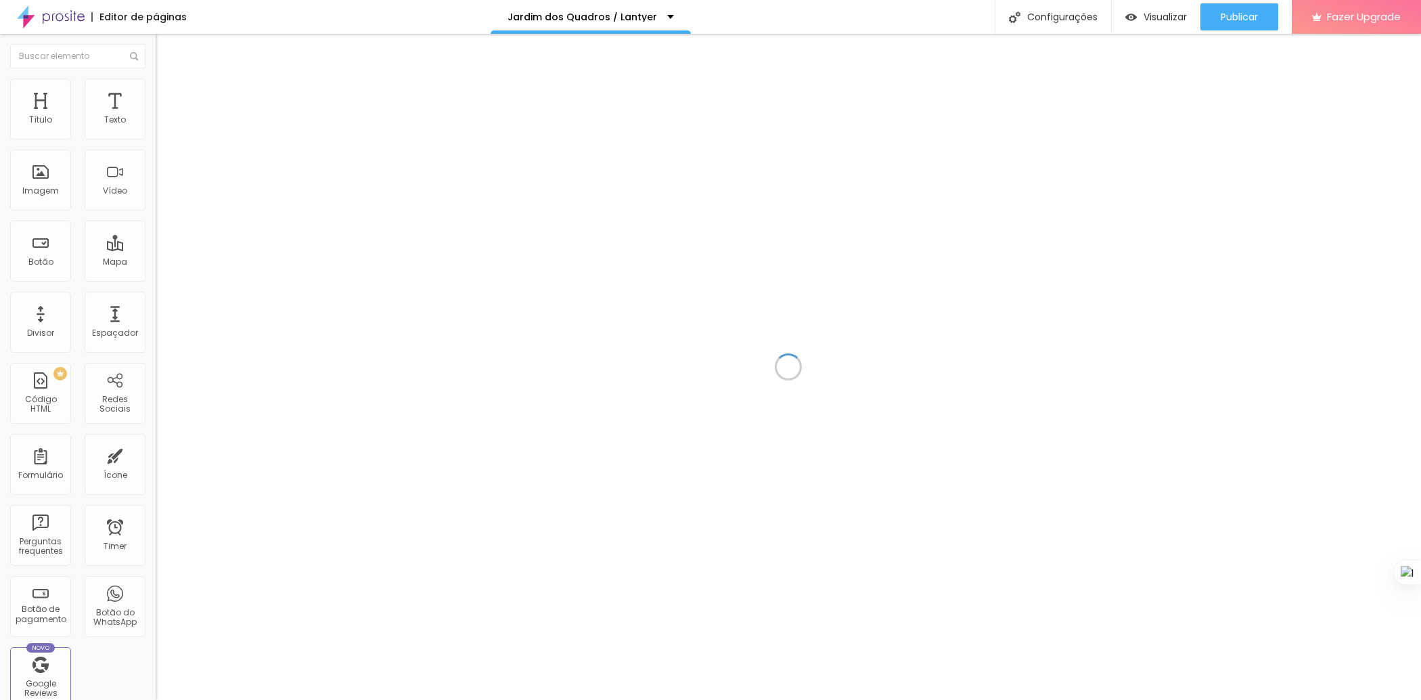
scroll to position [811, 0]
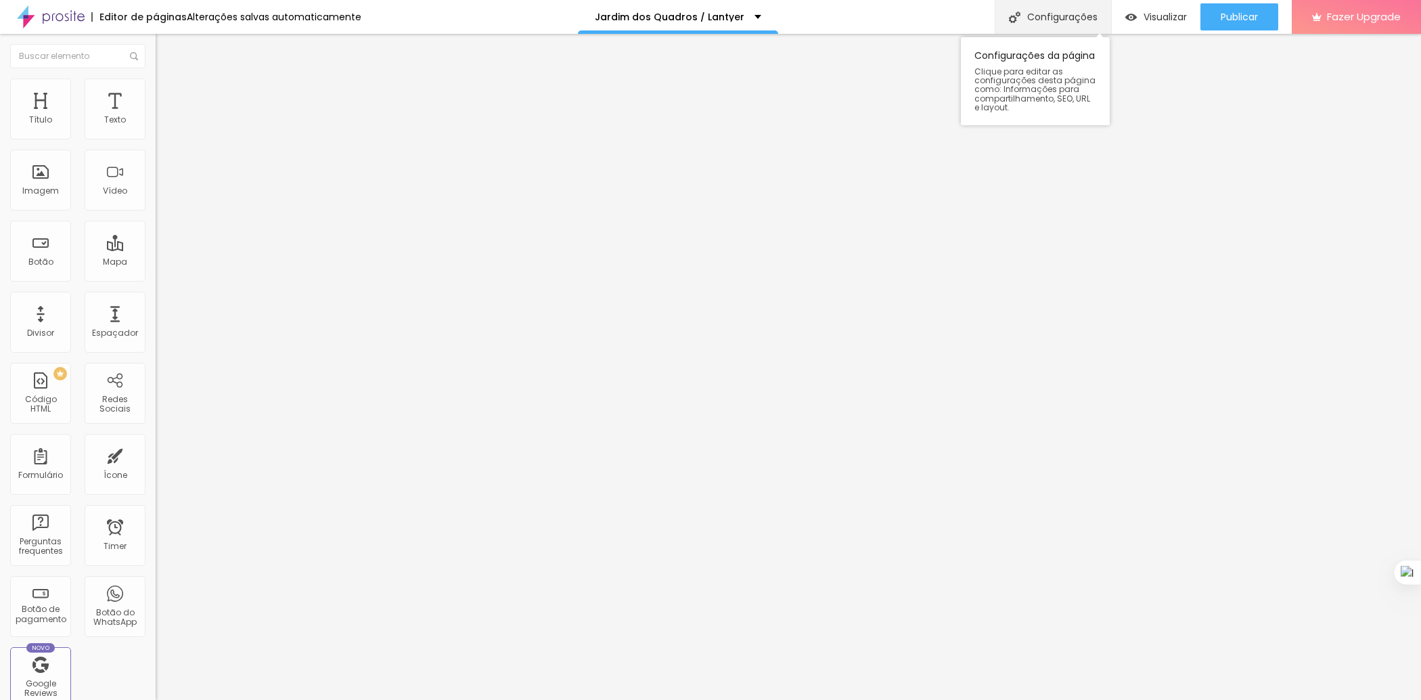
click at [1073, 14] on div "Configurações" at bounding box center [1053, 17] width 116 height 34
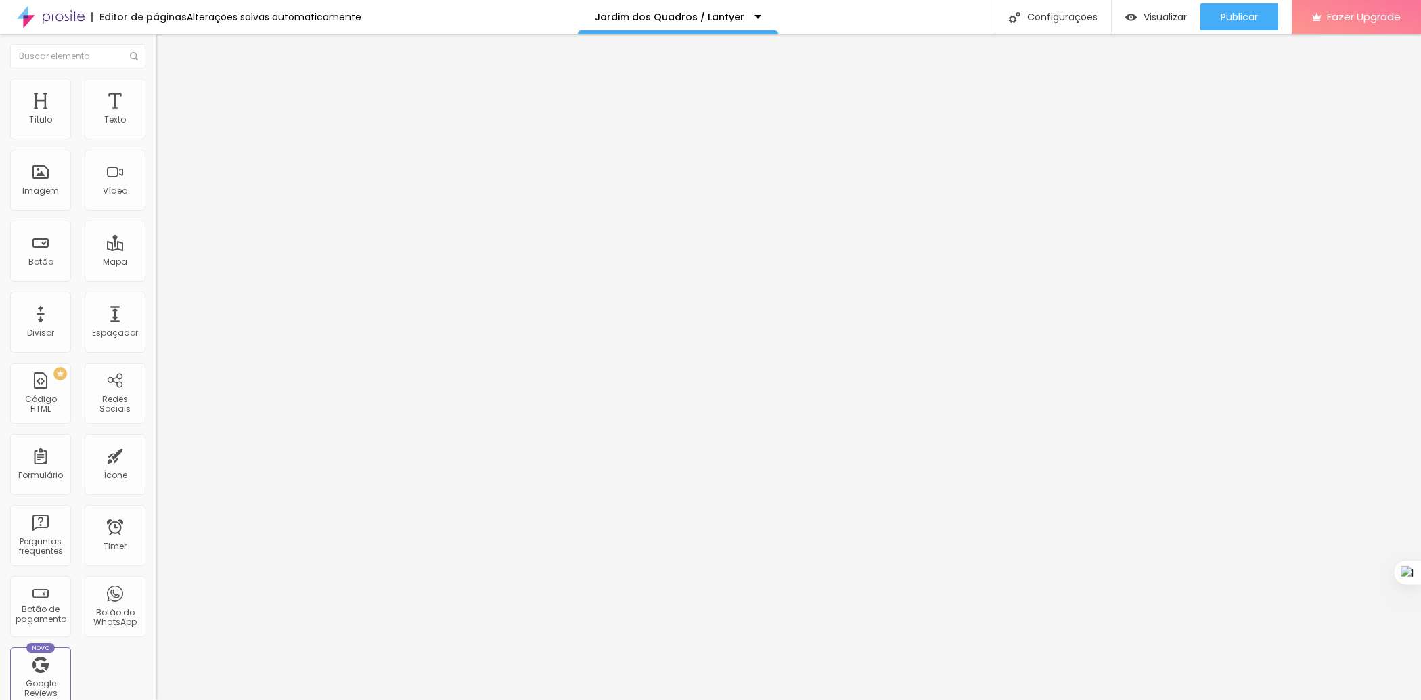
type textarea "O Jardim dos Quadros Lantyer é um espaço dedicado à arte que conecta pessoas a …"
